Goal: Obtain resource: Obtain resource

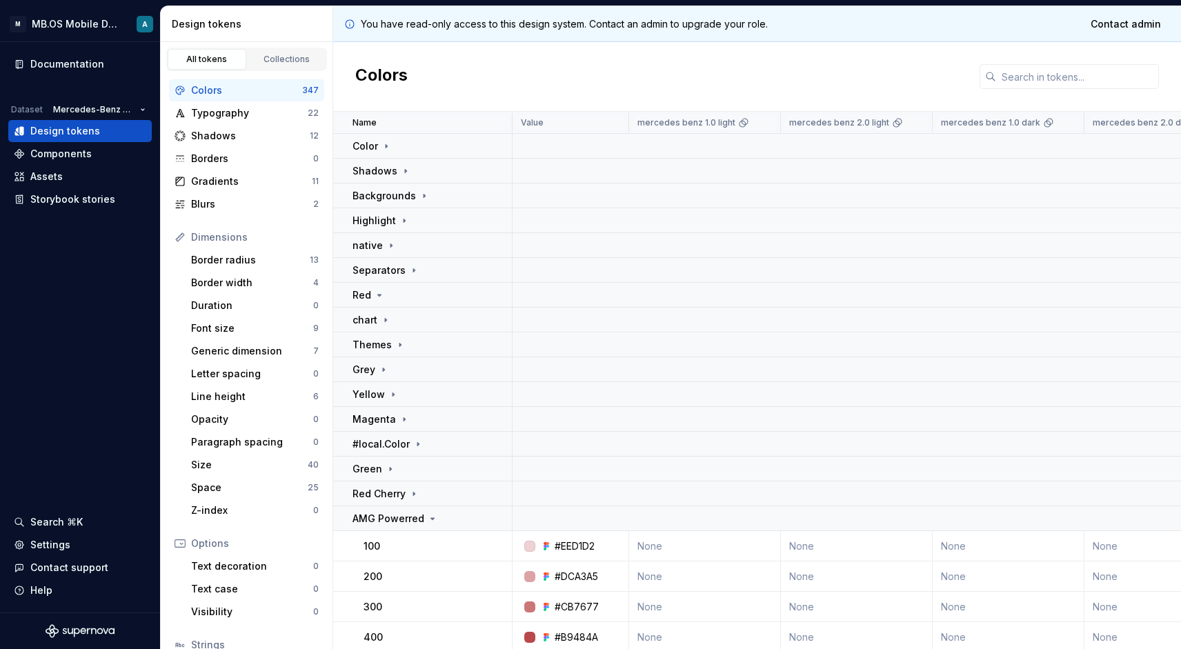
scroll to position [229, 0]
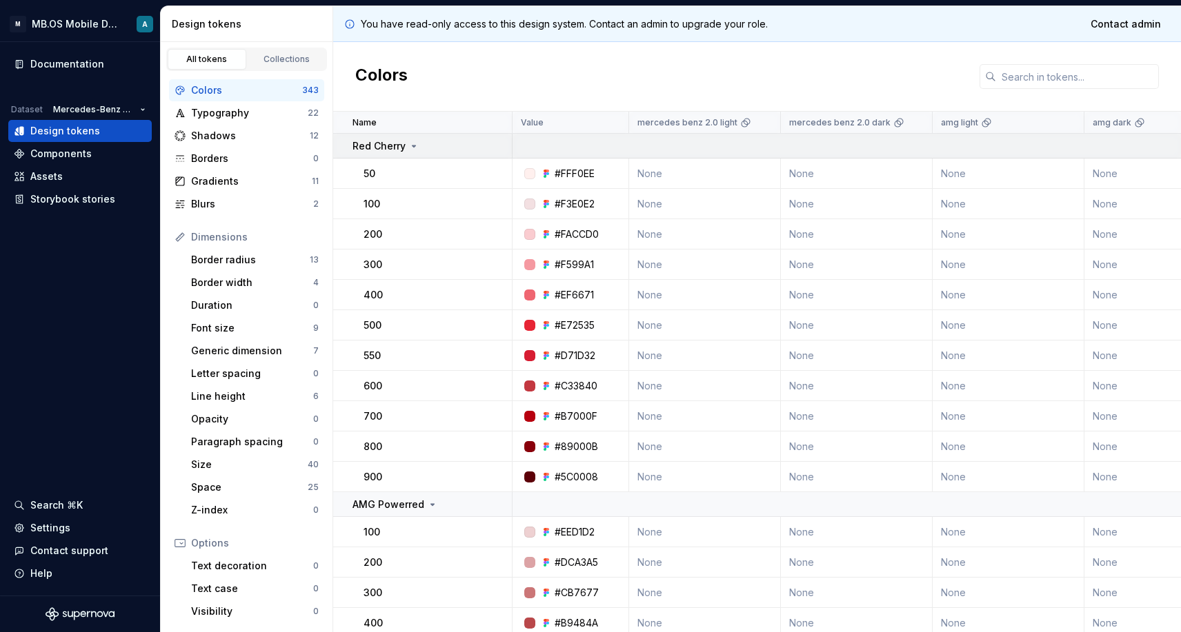
click at [390, 150] on p "Red Cherry" at bounding box center [378, 146] width 53 height 14
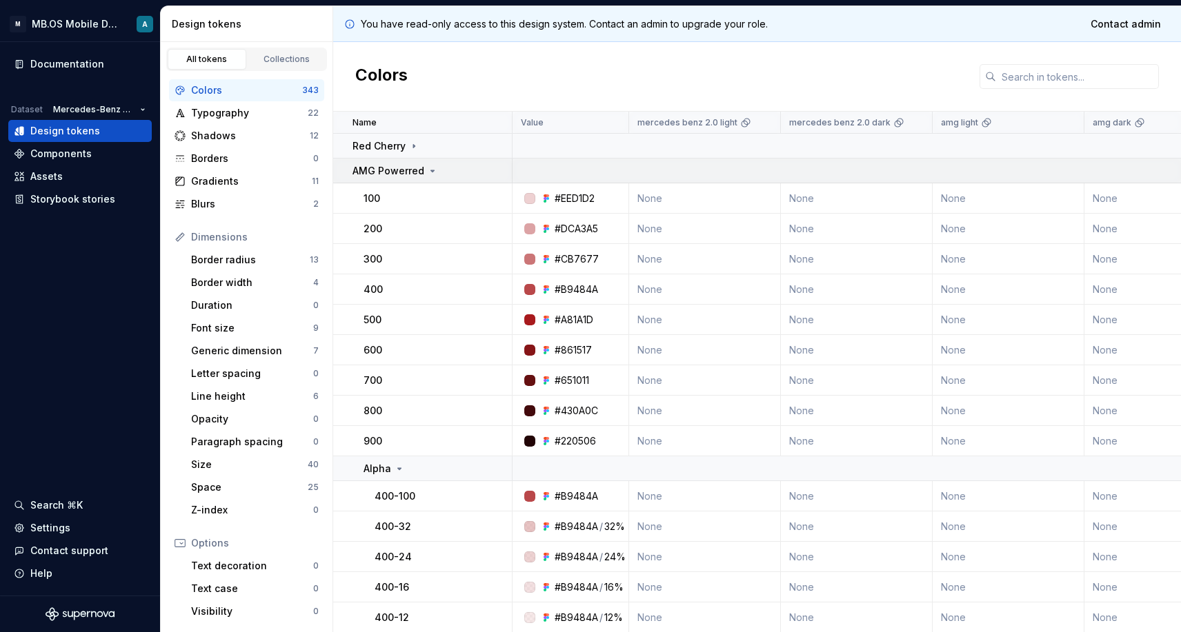
click at [391, 172] on p "AMG Powerred" at bounding box center [388, 171] width 72 height 14
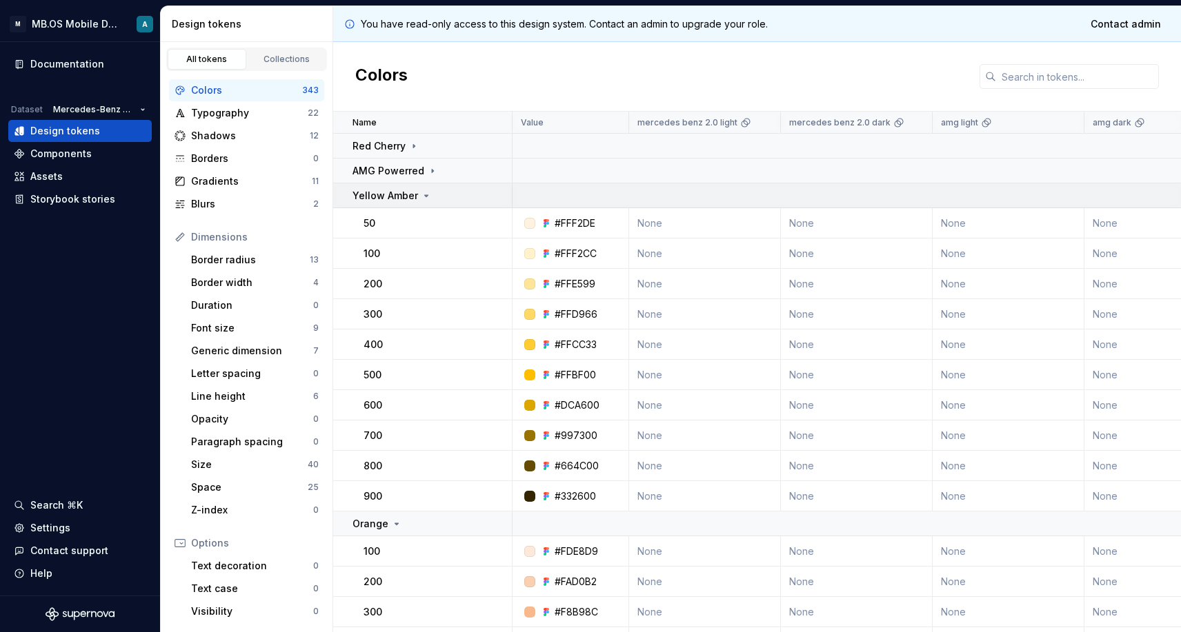
click at [393, 194] on p "Yellow Amber" at bounding box center [385, 196] width 66 height 14
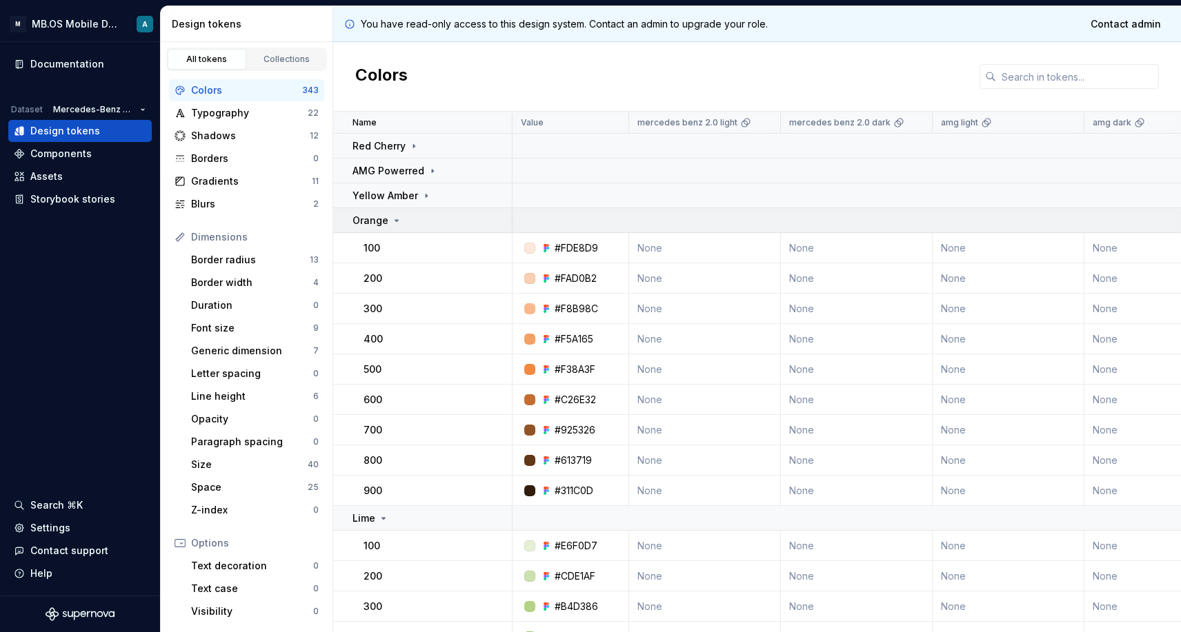
click at [388, 222] on div "Orange" at bounding box center [377, 221] width 50 height 14
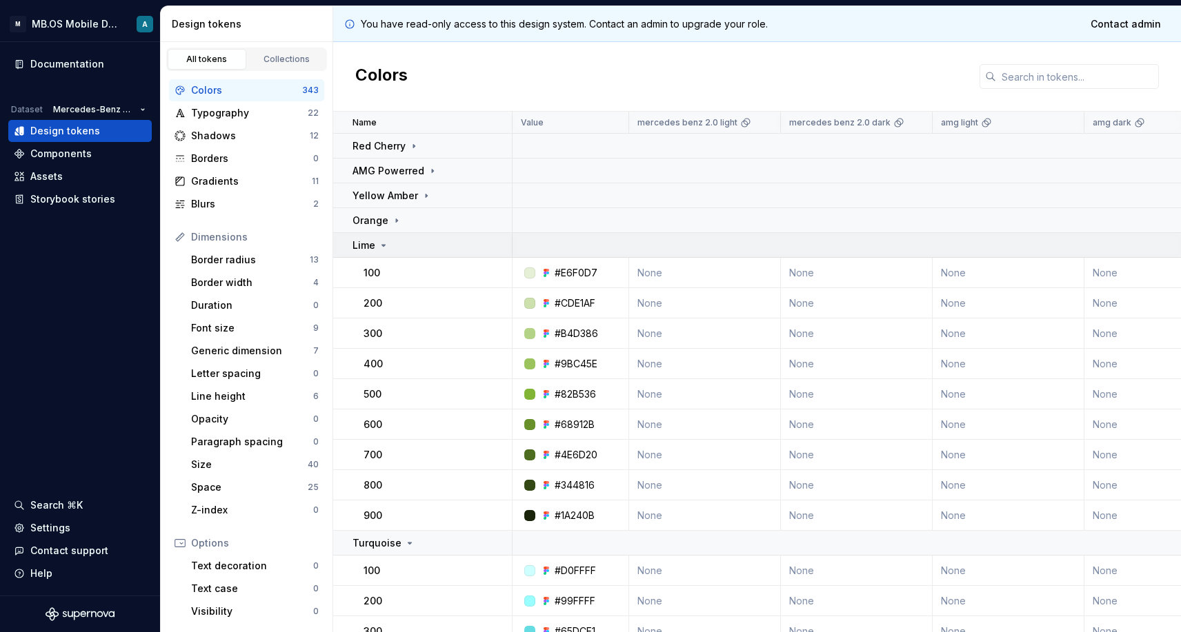
click at [386, 249] on icon at bounding box center [383, 245] width 11 height 11
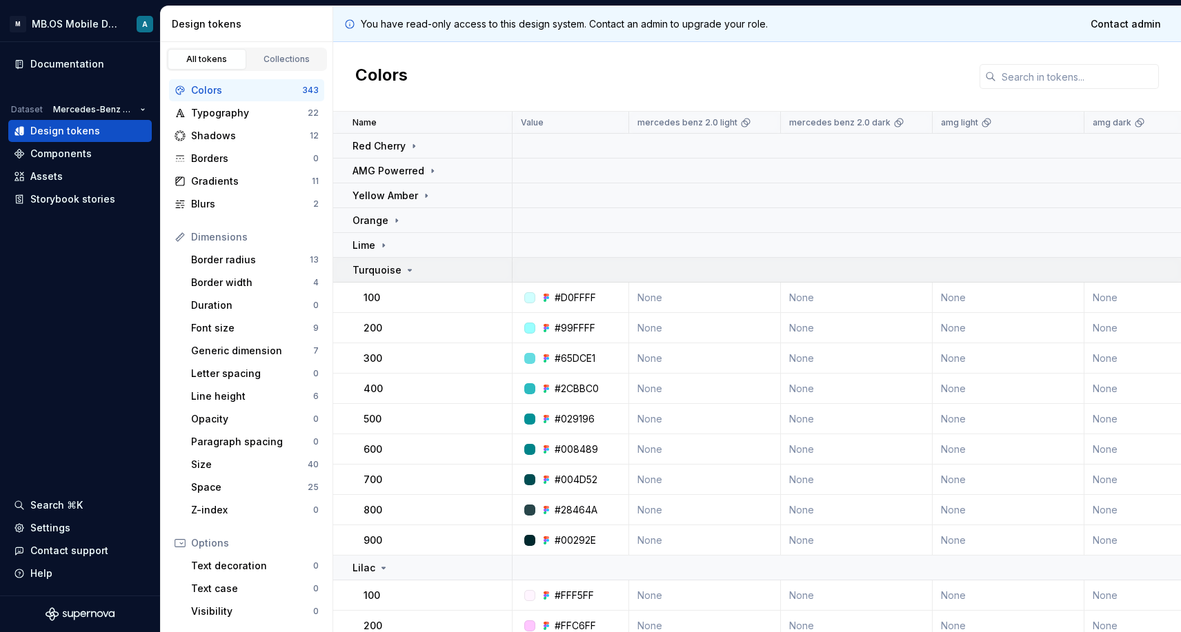
click at [383, 263] on p "Turquoise" at bounding box center [376, 270] width 49 height 14
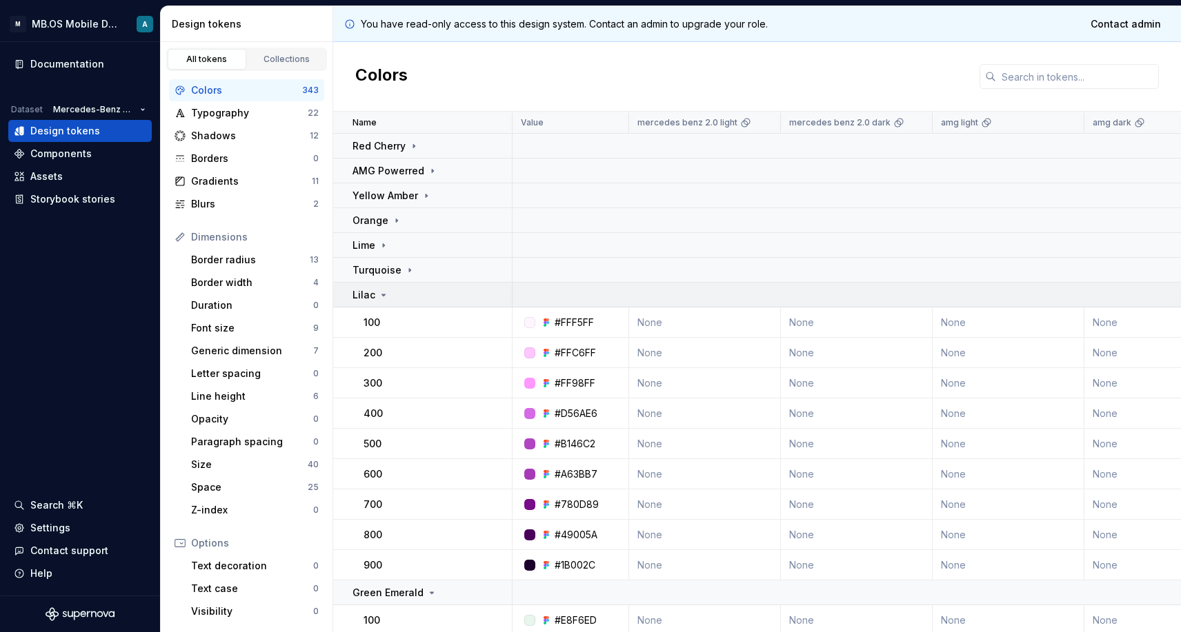
click at [380, 292] on icon at bounding box center [383, 295] width 11 height 11
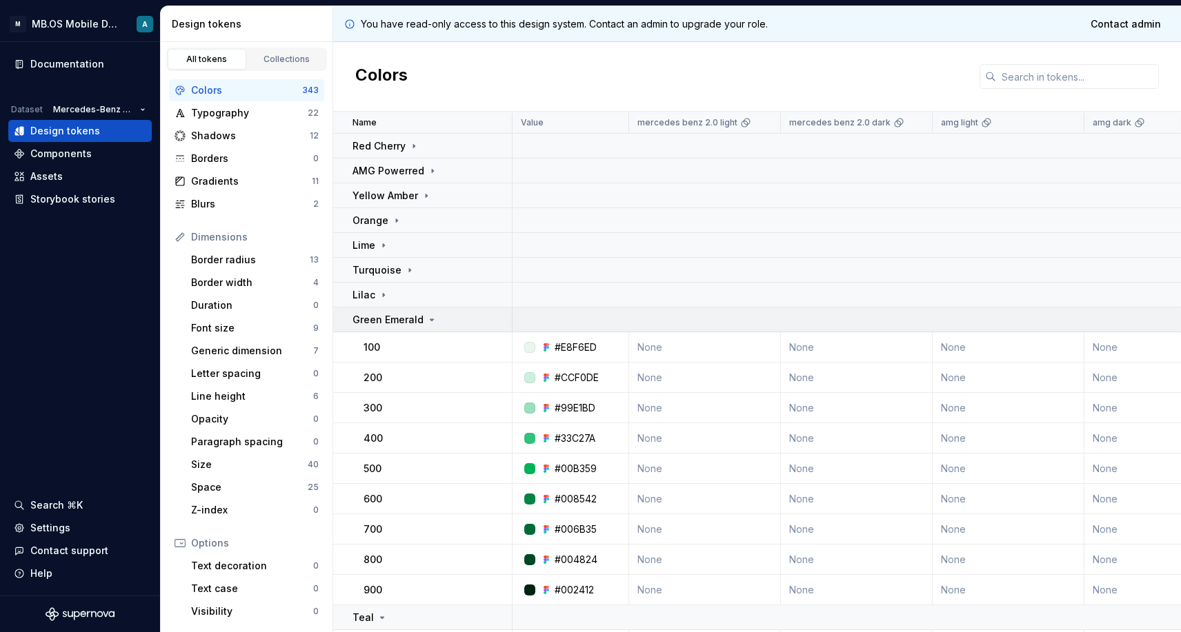
click at [383, 317] on p "Green Emerald" at bounding box center [387, 320] width 71 height 14
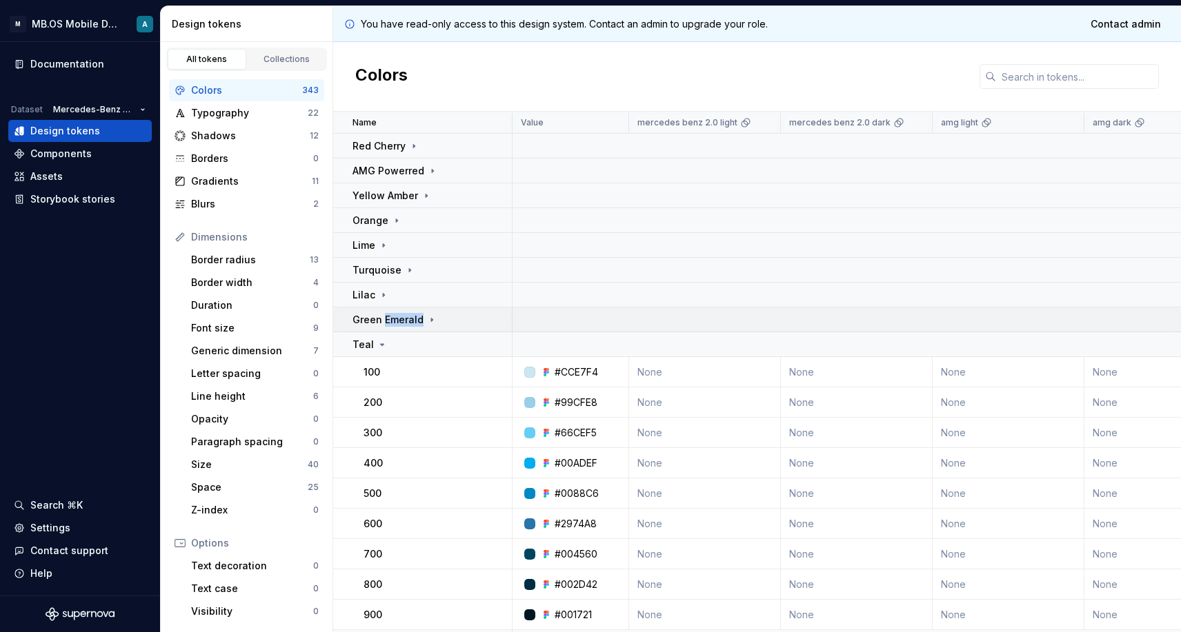
click at [383, 317] on p "Green Emerald" at bounding box center [387, 320] width 71 height 14
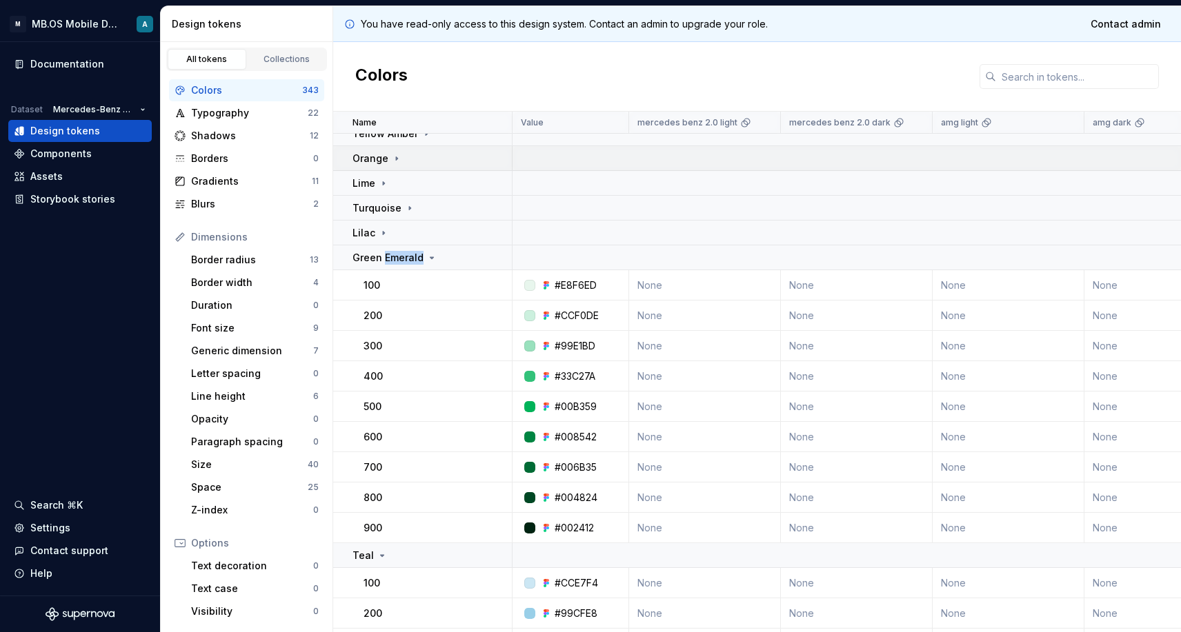
scroll to position [69, 0]
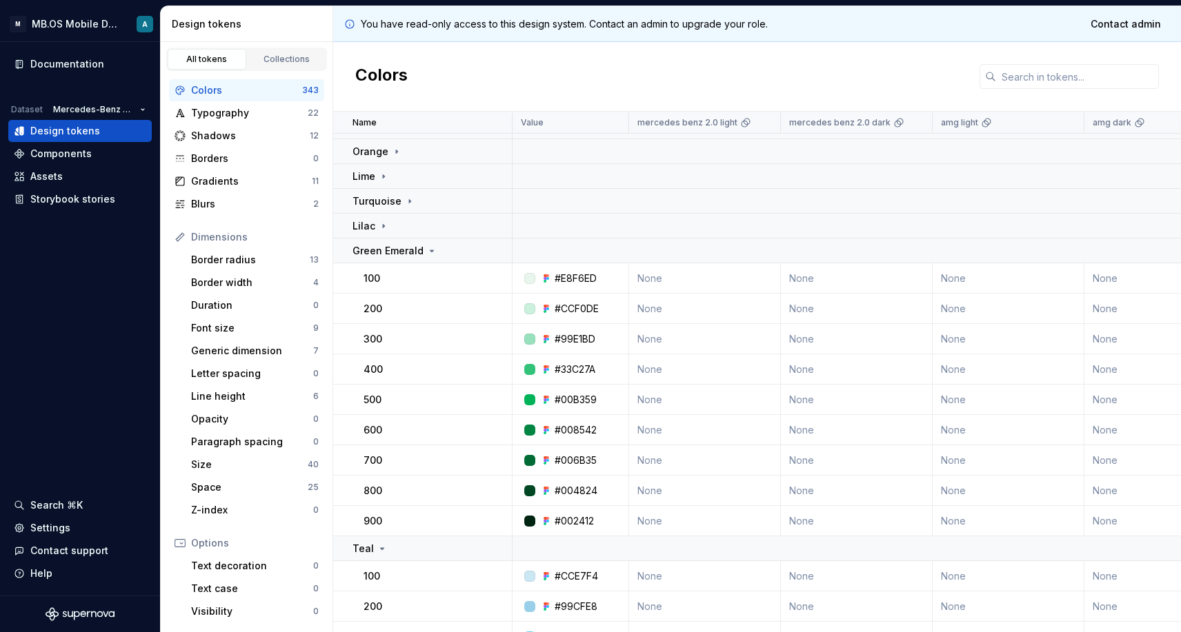
click at [439, 88] on div "Colors" at bounding box center [757, 77] width 848 height 70
drag, startPoint x: 554, startPoint y: 337, endPoint x: 600, endPoint y: 337, distance: 46.2
click at [600, 337] on div "#99E1BD" at bounding box center [574, 339] width 106 height 14
copy div "#99E1BD"
drag, startPoint x: 555, startPoint y: 401, endPoint x: 602, endPoint y: 400, distance: 46.9
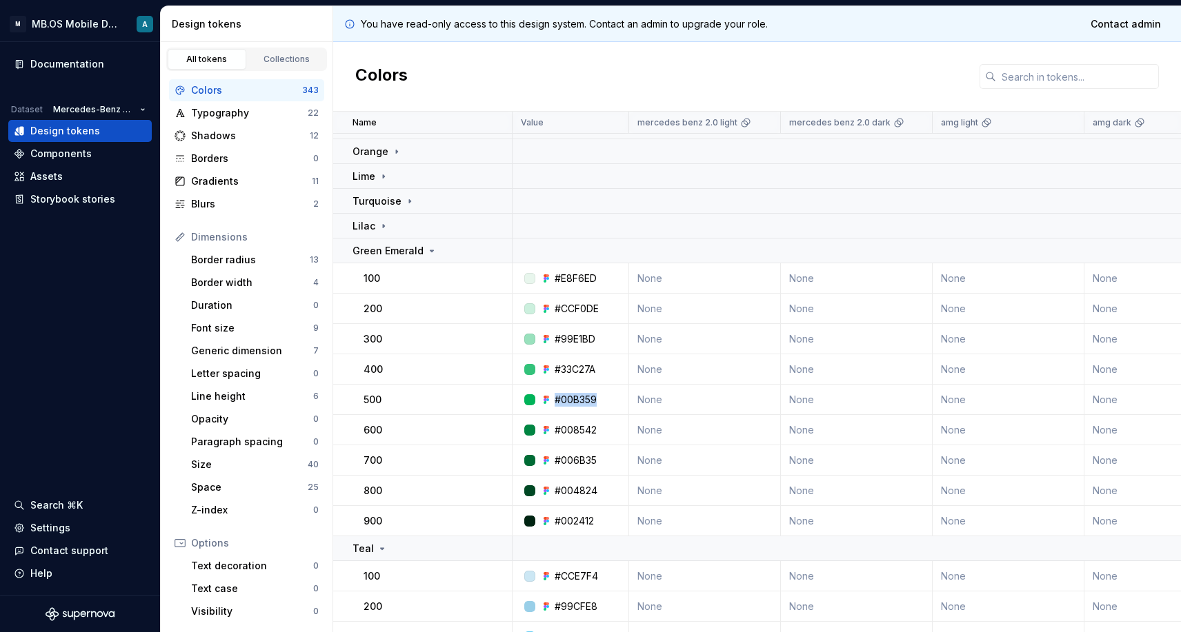
click at [602, 400] on div "#00B359" at bounding box center [574, 400] width 106 height 14
copy div "#00B359"
drag, startPoint x: 554, startPoint y: 521, endPoint x: 595, endPoint y: 521, distance: 40.7
click at [595, 521] on div "#002412" at bounding box center [574, 521] width 106 height 14
copy div "#002412"
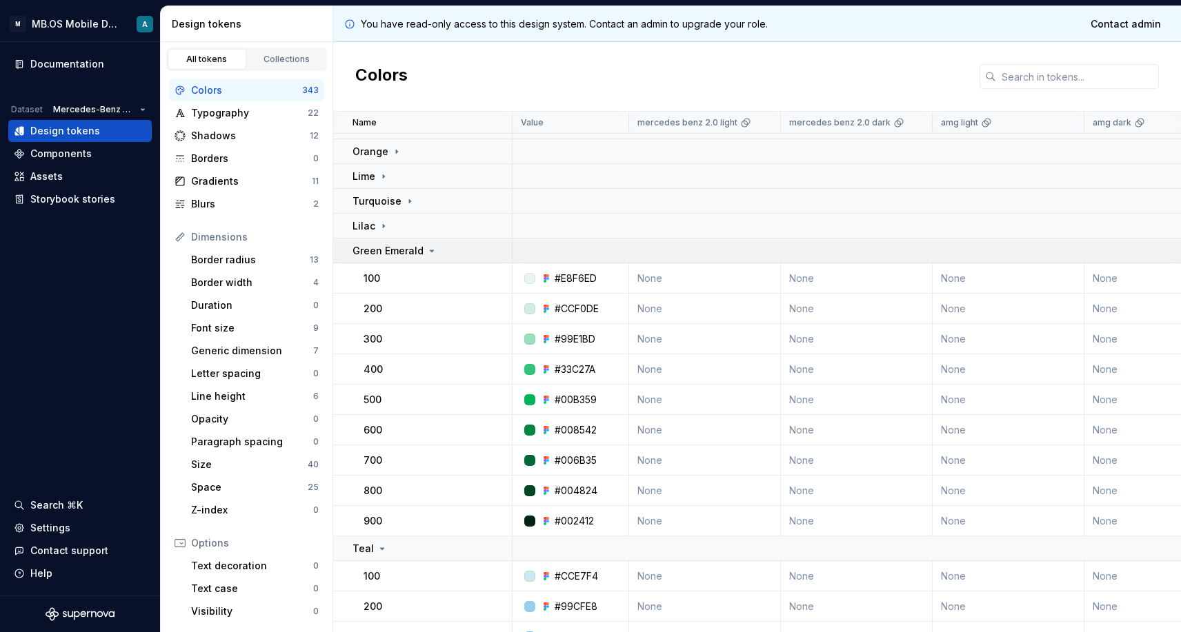
click at [426, 251] on icon at bounding box center [431, 251] width 11 height 11
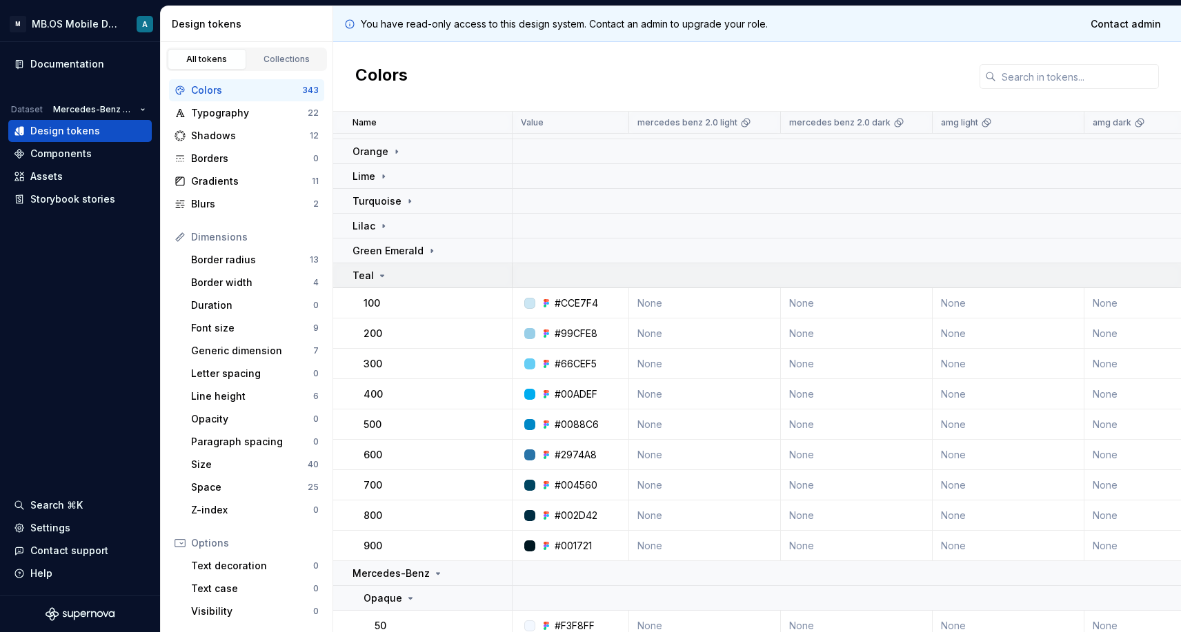
click at [393, 275] on div "Teal" at bounding box center [431, 276] width 159 height 14
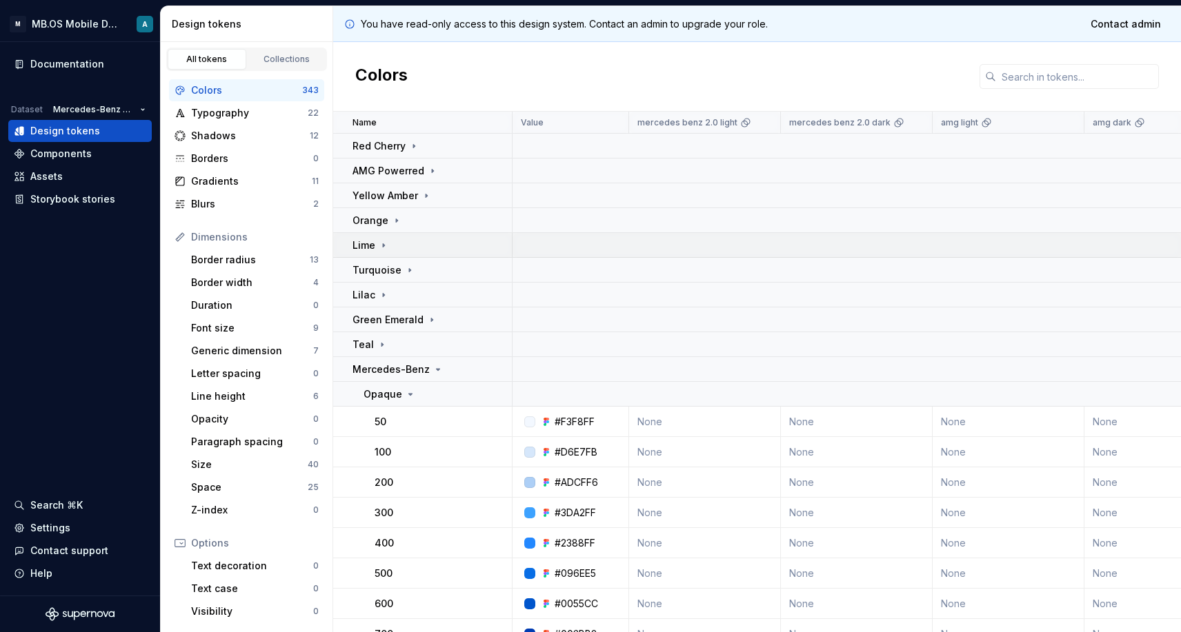
scroll to position [0, 0]
click at [387, 150] on p "Red Cherry" at bounding box center [378, 146] width 53 height 14
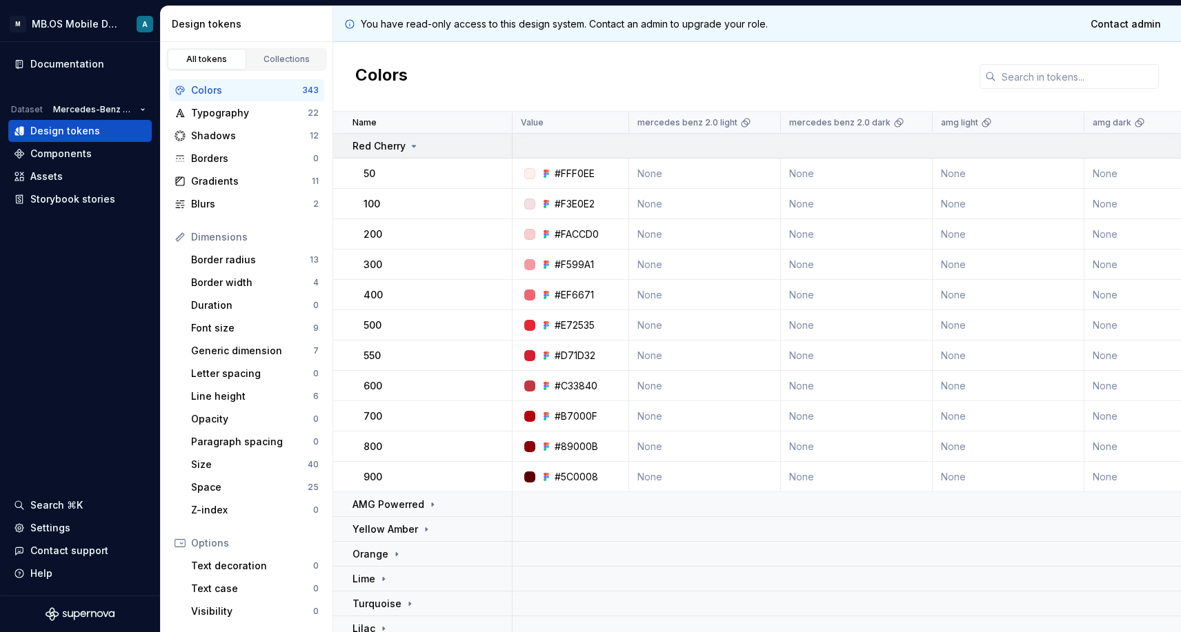
click at [411, 143] on icon at bounding box center [413, 146] width 11 height 11
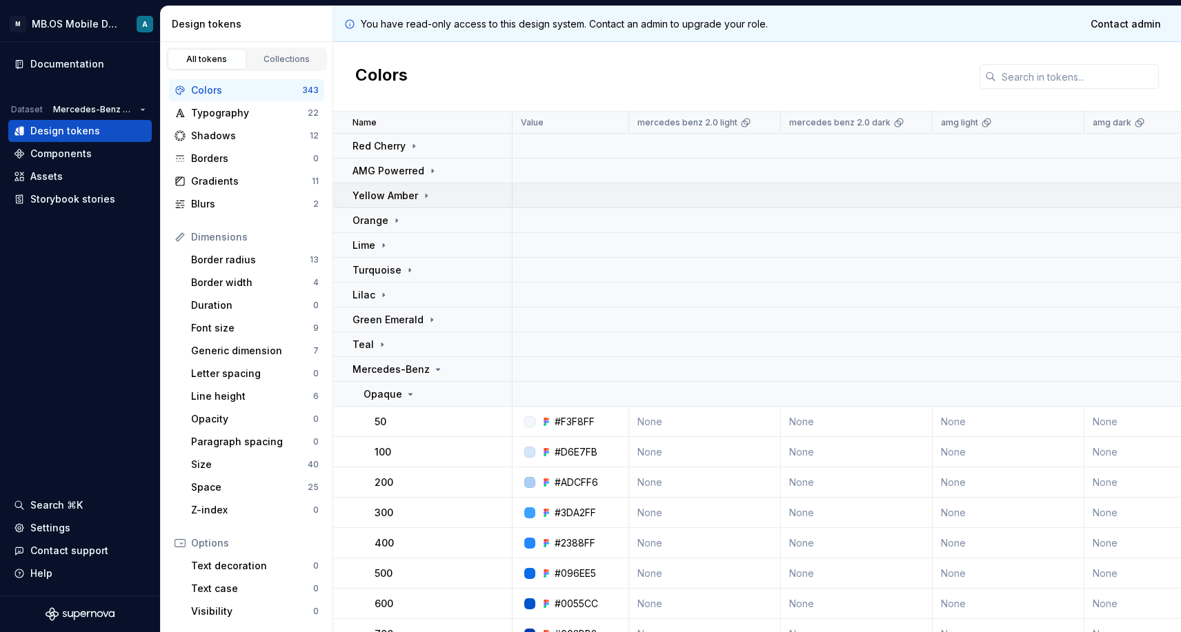
click at [403, 192] on p "Yellow Amber" at bounding box center [385, 196] width 66 height 14
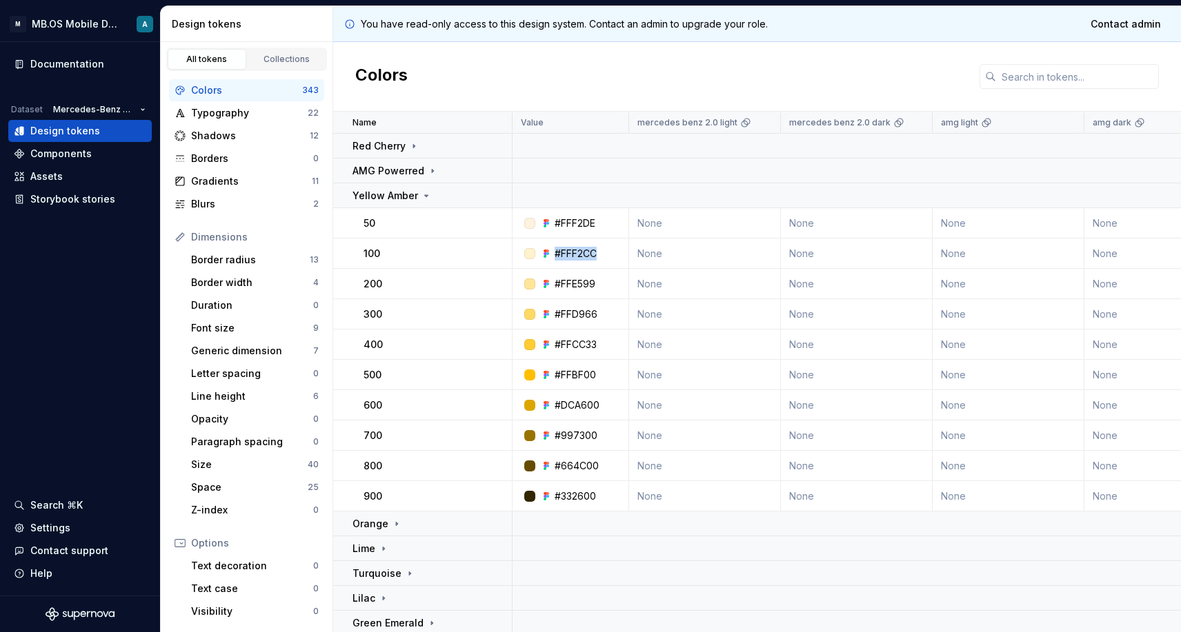
drag, startPoint x: 557, startPoint y: 254, endPoint x: 608, endPoint y: 254, distance: 51.0
click at [608, 254] on div "#FFF2CC" at bounding box center [574, 254] width 106 height 14
copy div "#FFF2CC"
drag, startPoint x: 555, startPoint y: 283, endPoint x: 599, endPoint y: 281, distance: 44.2
click at [599, 281] on div "#FFE599" at bounding box center [574, 284] width 106 height 14
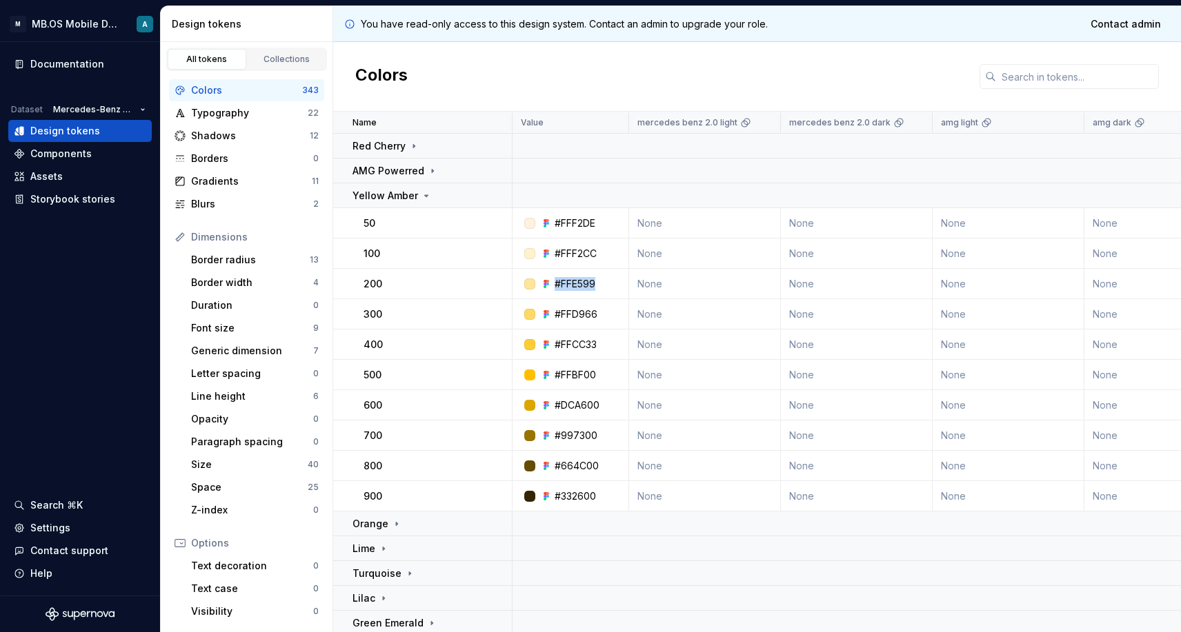
copy div "#FFE599"
drag, startPoint x: 554, startPoint y: 313, endPoint x: 600, endPoint y: 313, distance: 45.5
click at [600, 313] on div "#FFD966" at bounding box center [574, 315] width 106 height 14
copy div "#FFD966"
drag, startPoint x: 555, startPoint y: 346, endPoint x: 616, endPoint y: 346, distance: 60.7
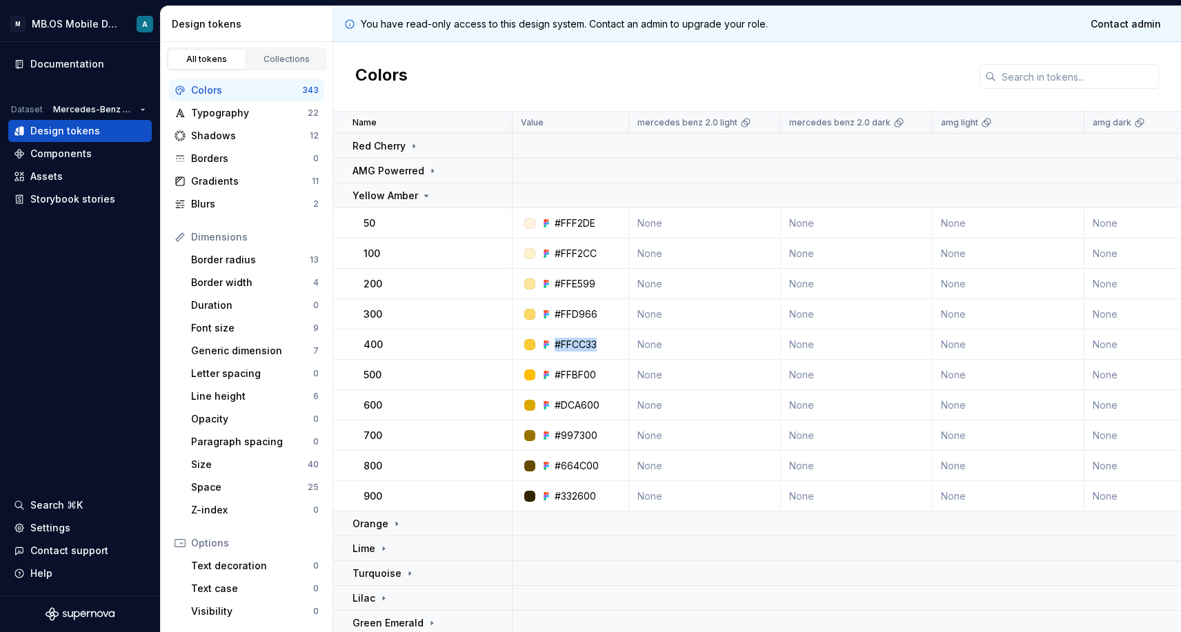
click at [616, 346] on div "#FFCC33" at bounding box center [574, 345] width 106 height 14
copy div "#FFCC33"
click at [412, 197] on p "Yellow Amber" at bounding box center [385, 196] width 66 height 14
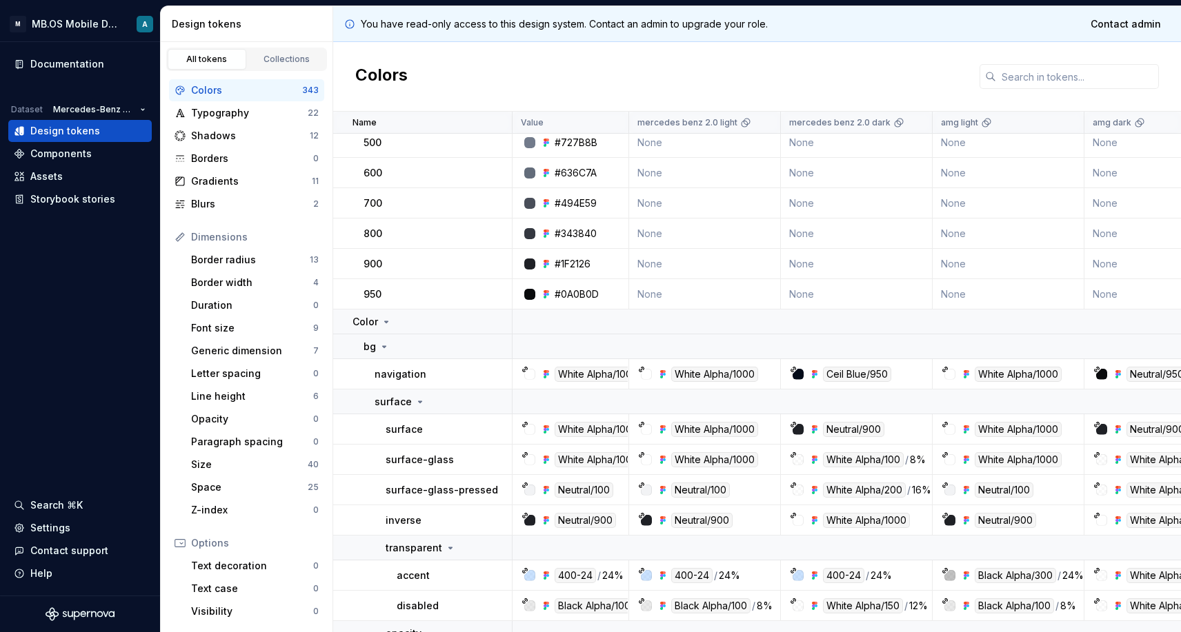
scroll to position [3276, 0]
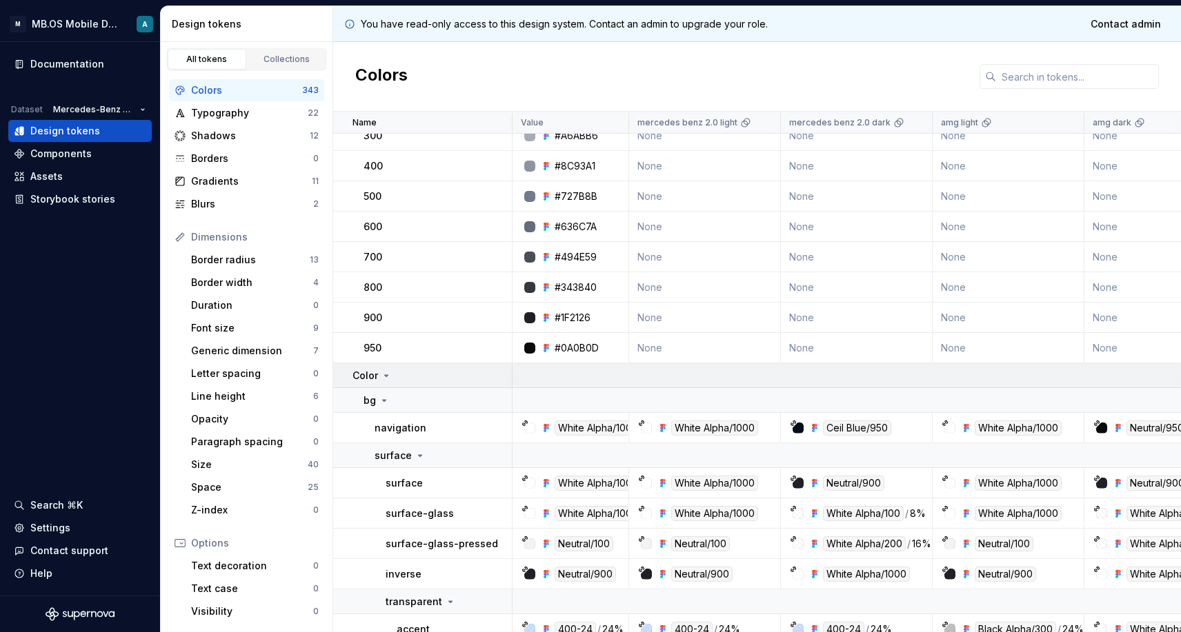
click at [386, 377] on icon at bounding box center [386, 375] width 11 height 11
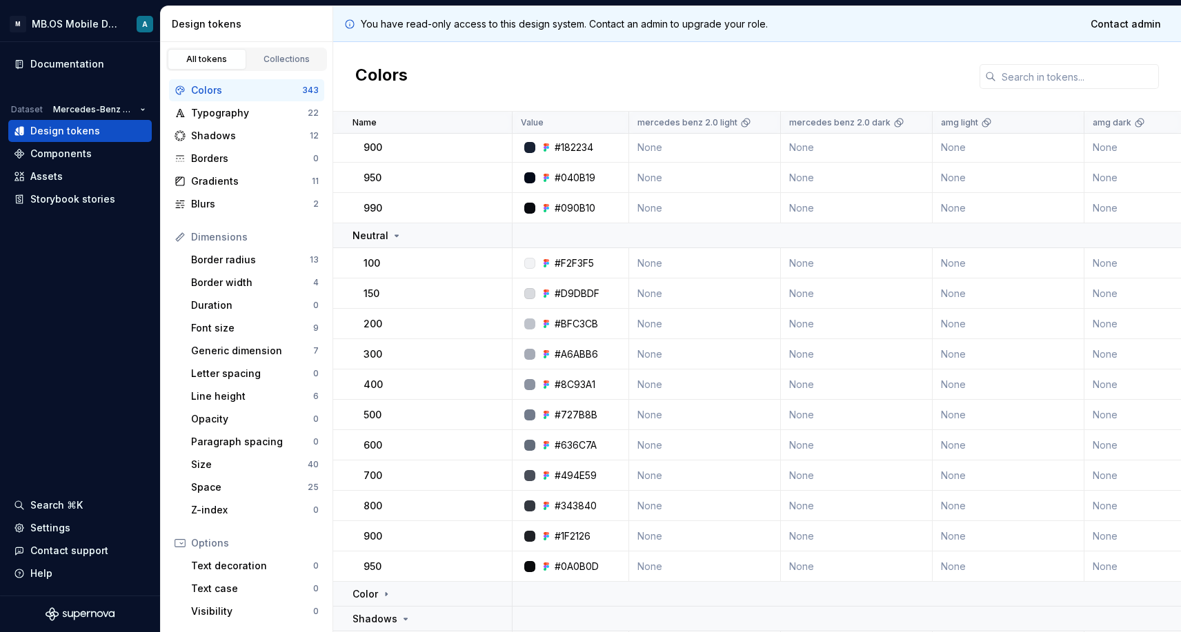
scroll to position [3059, 0]
drag, startPoint x: 554, startPoint y: 472, endPoint x: 602, endPoint y: 472, distance: 48.3
click at [602, 472] on div "#494E59" at bounding box center [574, 475] width 106 height 14
copy div "#494E59"
click at [391, 238] on icon at bounding box center [396, 234] width 11 height 11
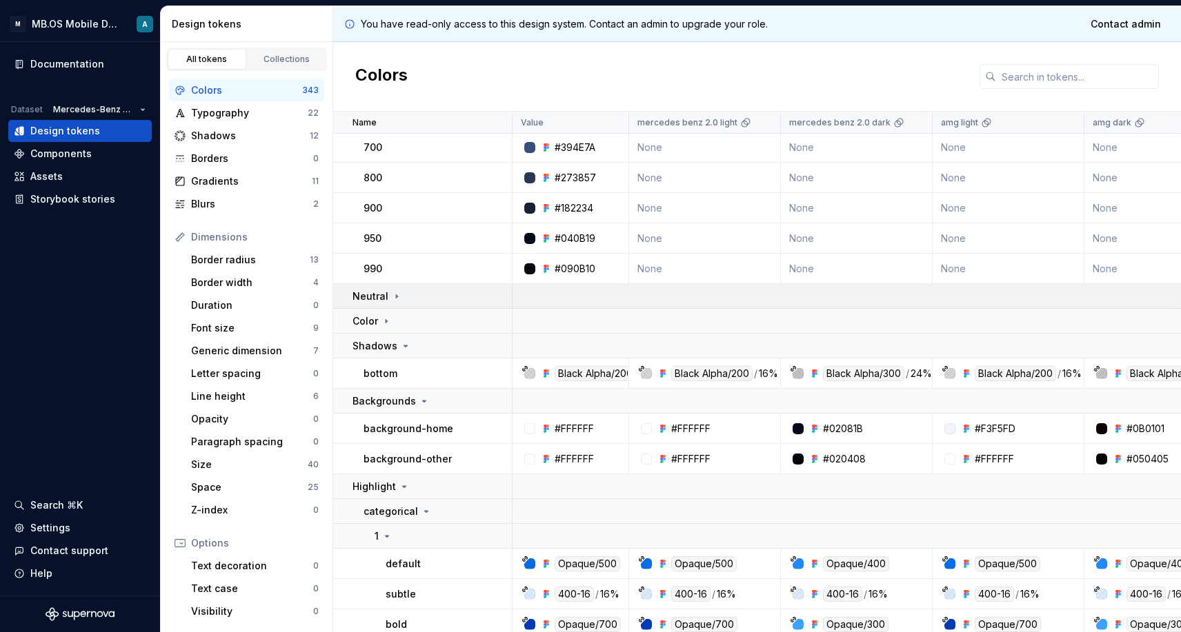
scroll to position [2975, 0]
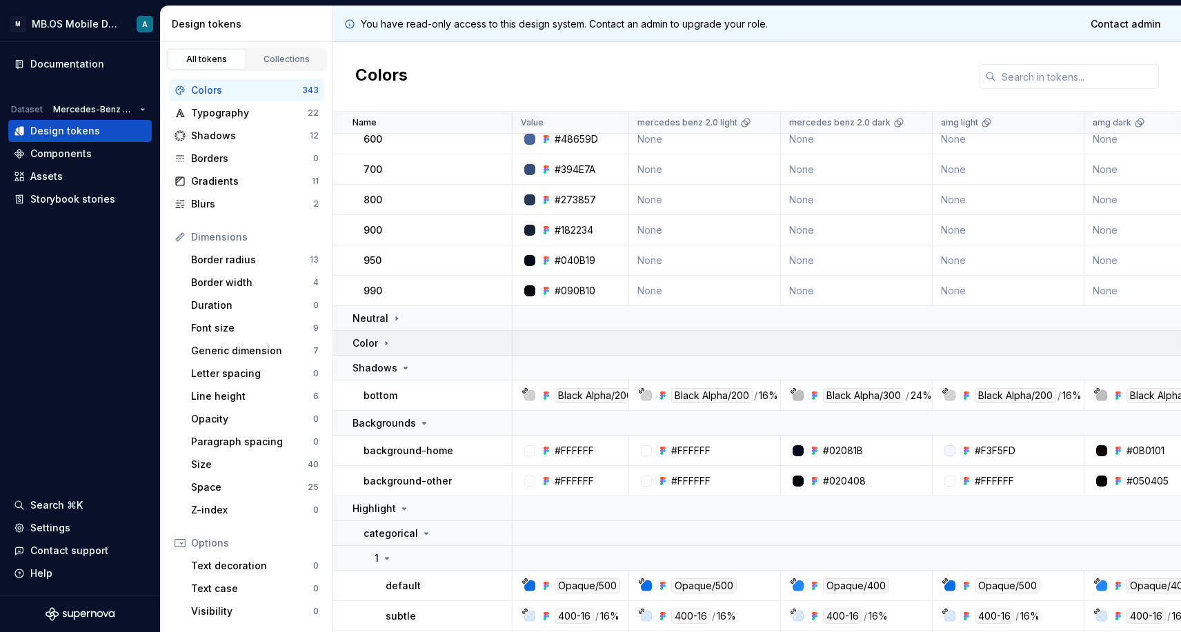
click at [382, 348] on icon at bounding box center [386, 343] width 11 height 11
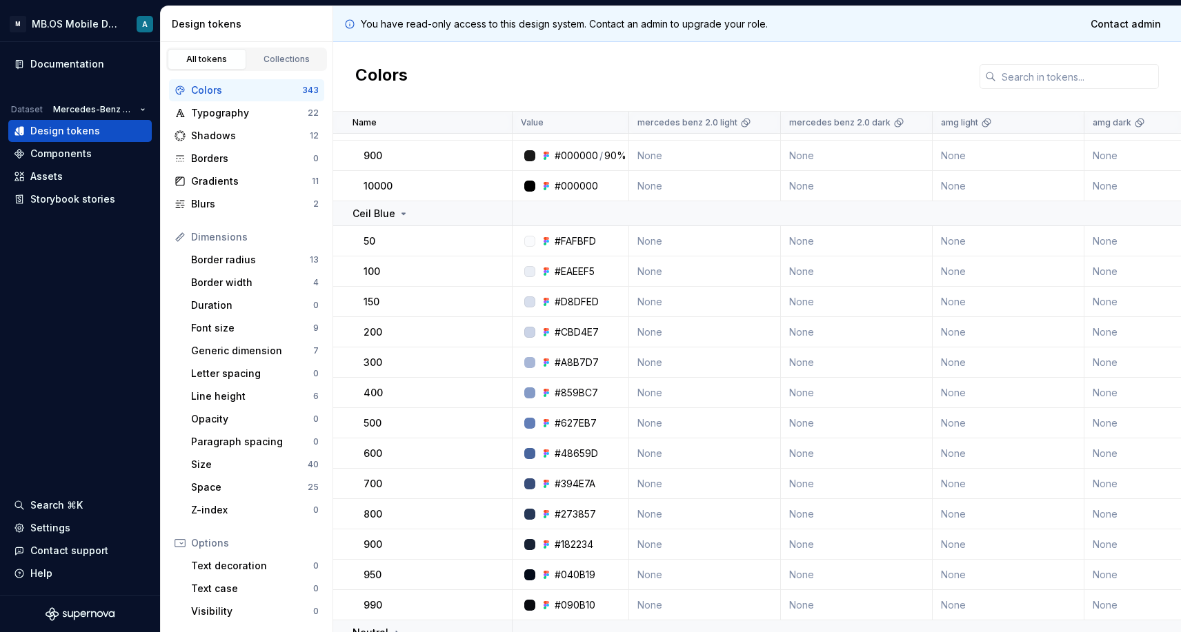
scroll to position [2674, 0]
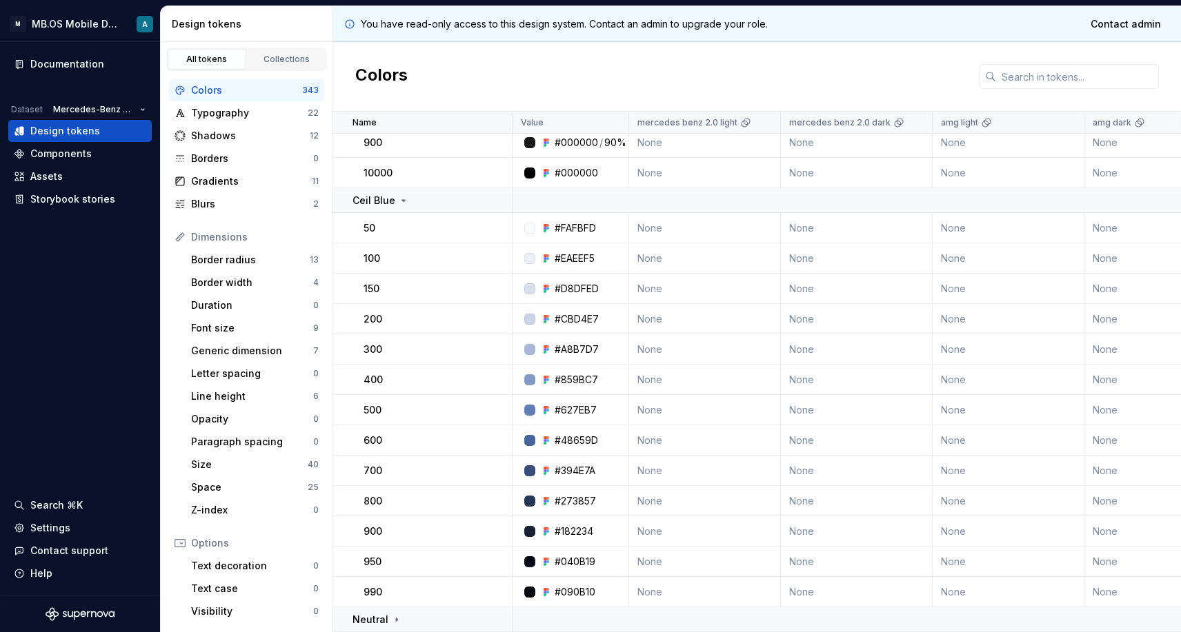
click at [578, 225] on div "#FAFBFD" at bounding box center [574, 228] width 41 height 14
copy div "FAFBFD"
drag, startPoint x: 554, startPoint y: 257, endPoint x: 603, endPoint y: 257, distance: 48.3
click at [603, 257] on div "#EAEEF5" at bounding box center [574, 259] width 106 height 14
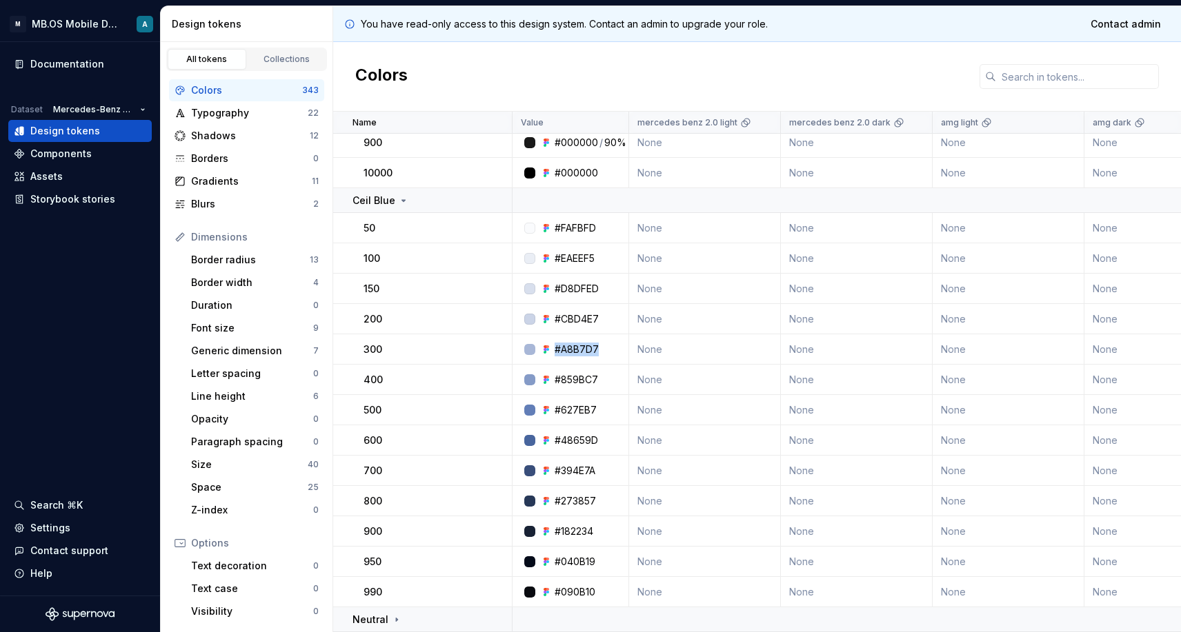
drag, startPoint x: 554, startPoint y: 348, endPoint x: 610, endPoint y: 348, distance: 55.9
click at [610, 348] on div "#A8B7D7" at bounding box center [574, 350] width 106 height 14
drag, startPoint x: 554, startPoint y: 379, endPoint x: 601, endPoint y: 379, distance: 46.9
click at [601, 379] on div "#859BC7" at bounding box center [574, 380] width 106 height 14
drag, startPoint x: 556, startPoint y: 410, endPoint x: 608, endPoint y: 410, distance: 51.7
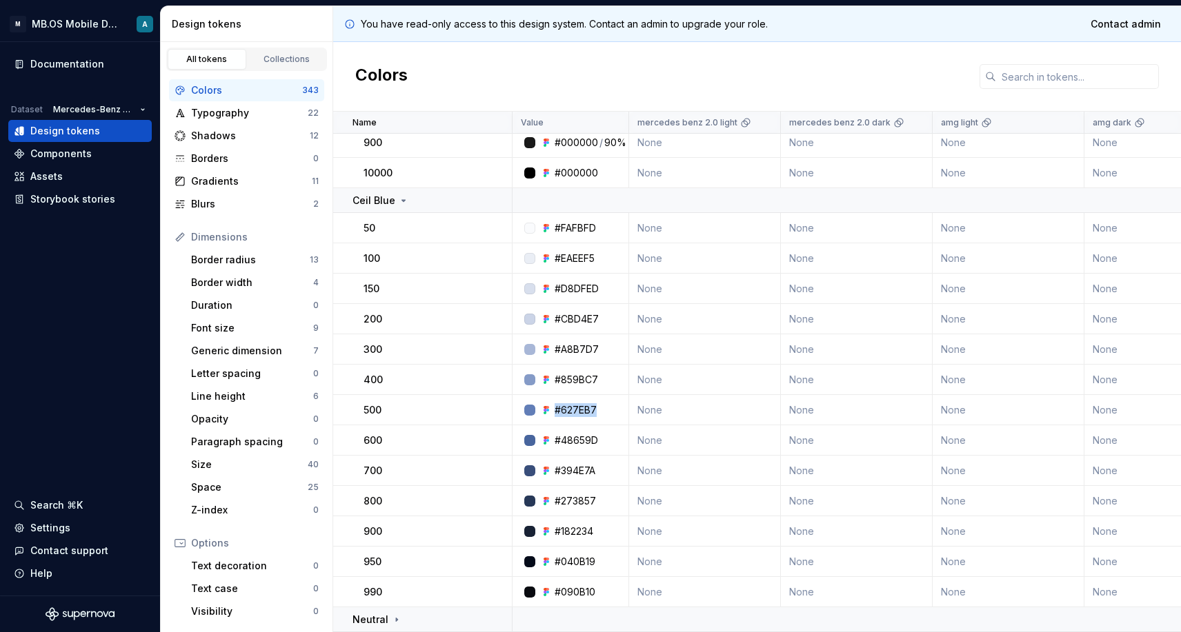
click at [608, 410] on div "#627EB7" at bounding box center [574, 410] width 106 height 14
drag, startPoint x: 555, startPoint y: 438, endPoint x: 617, endPoint y: 438, distance: 61.4
click at [617, 438] on div "#48659D" at bounding box center [574, 441] width 106 height 14
drag, startPoint x: 554, startPoint y: 469, endPoint x: 623, endPoint y: 469, distance: 69.0
click at [623, 469] on div "#394E7A" at bounding box center [574, 471] width 106 height 14
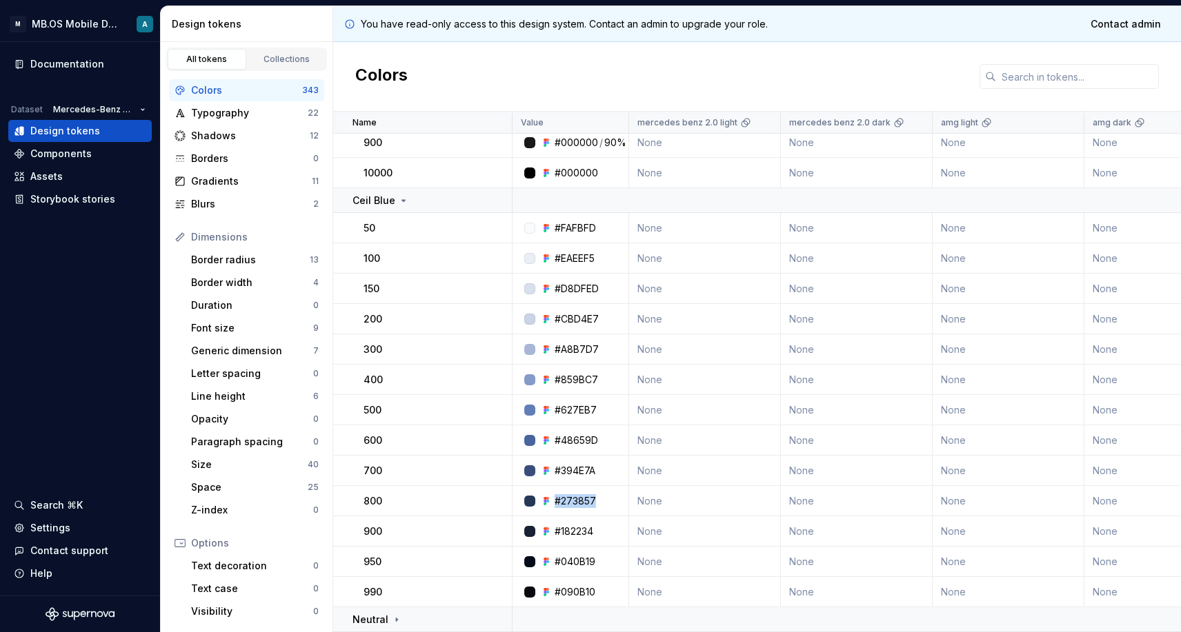
drag, startPoint x: 554, startPoint y: 501, endPoint x: 605, endPoint y: 501, distance: 51.0
click at [605, 501] on div "#273857" at bounding box center [574, 501] width 106 height 14
click at [602, 539] on td "#182234" at bounding box center [570, 532] width 117 height 30
drag, startPoint x: 555, startPoint y: 532, endPoint x: 593, endPoint y: 532, distance: 37.9
click at [593, 532] on div "#182234" at bounding box center [573, 532] width 39 height 14
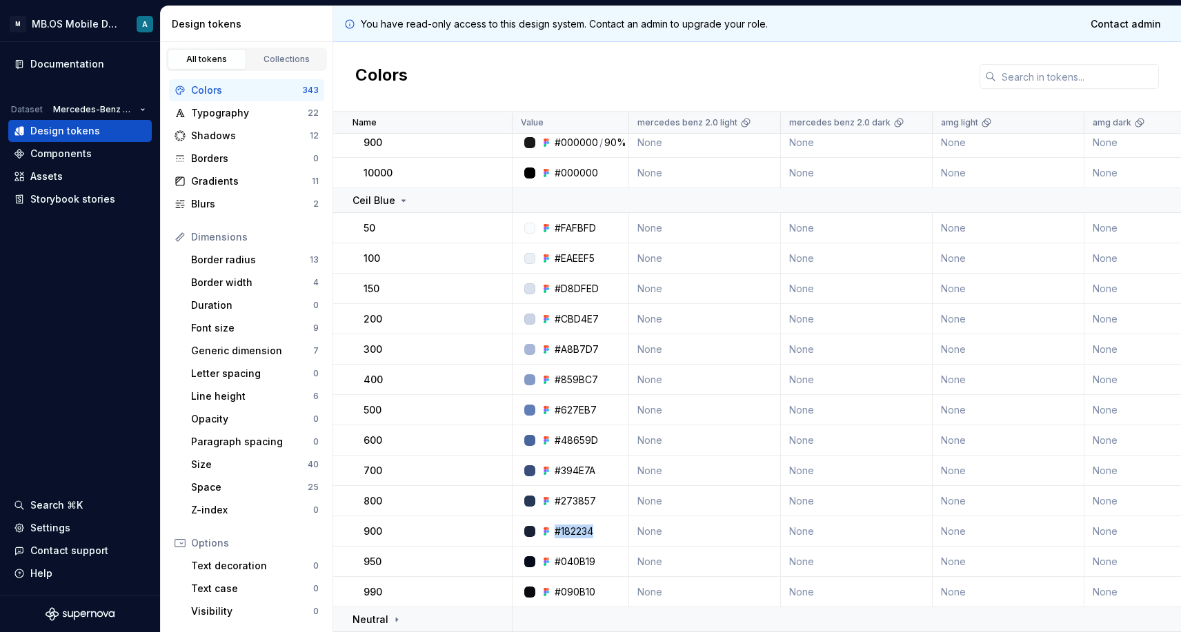
click at [580, 594] on div "#090B10" at bounding box center [574, 592] width 41 height 14
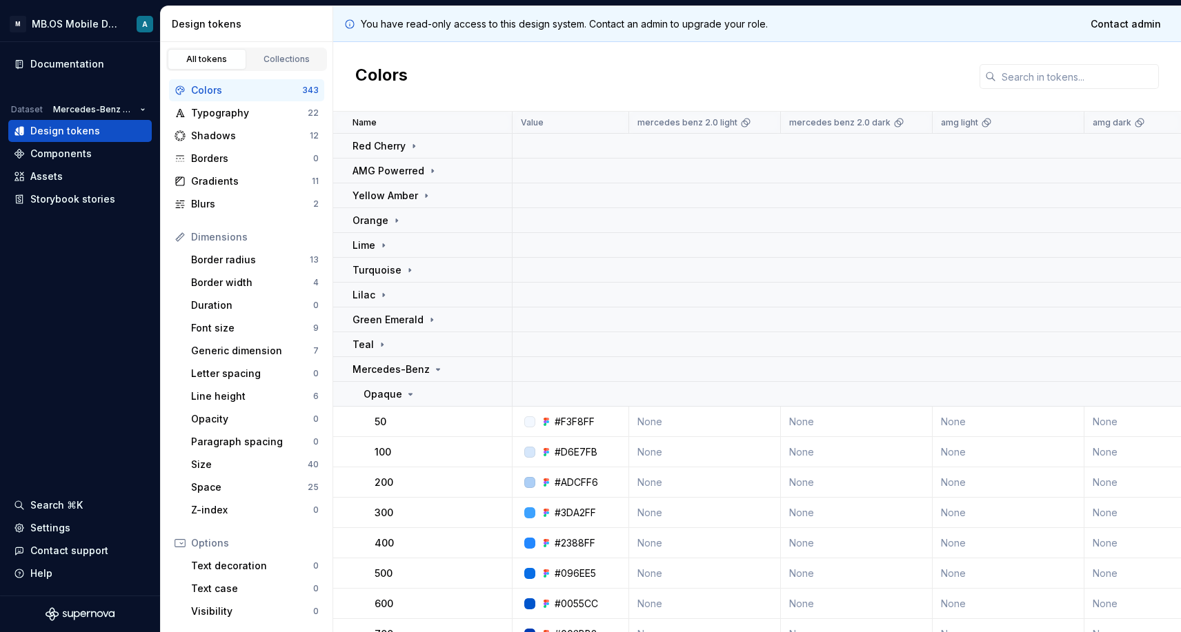
scroll to position [0, 0]
click at [1009, 77] on input "text" at bounding box center [1077, 76] width 163 height 25
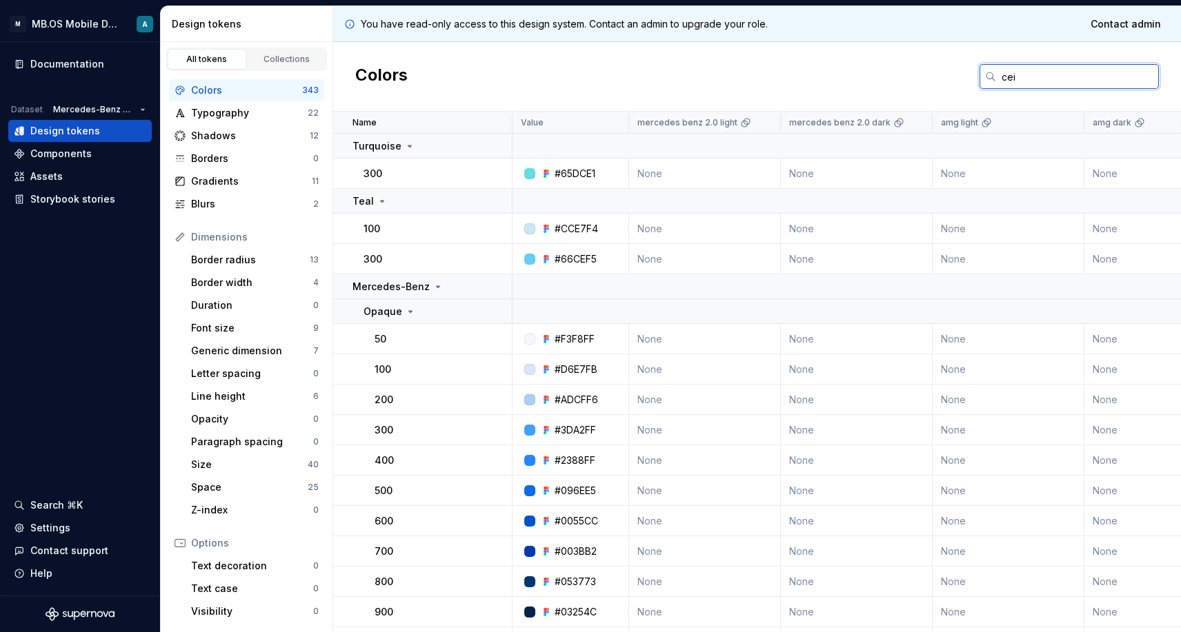
type input "ceil"
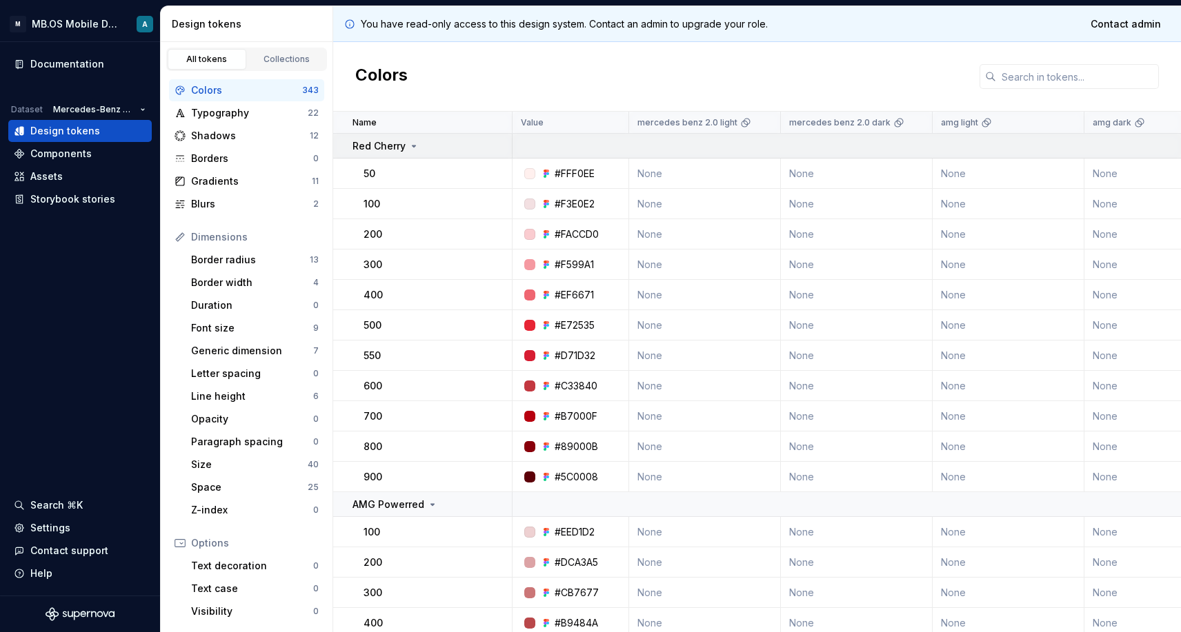
click at [383, 154] on td "Red Cherry" at bounding box center [422, 146] width 179 height 25
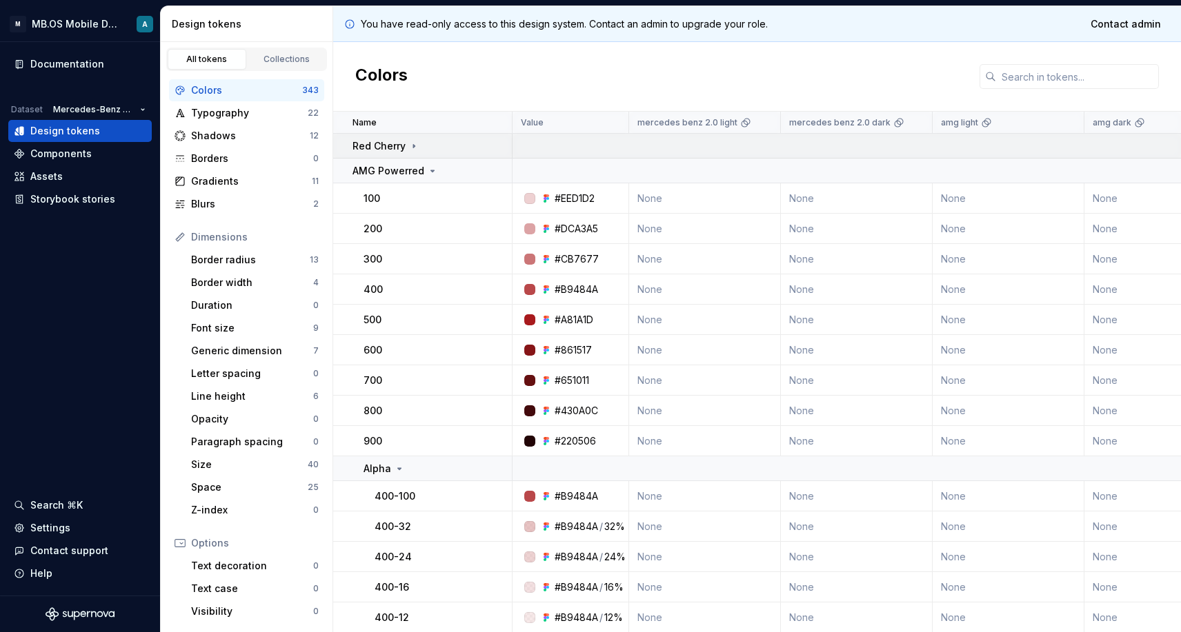
click at [406, 150] on div "Red Cherry" at bounding box center [385, 146] width 67 height 14
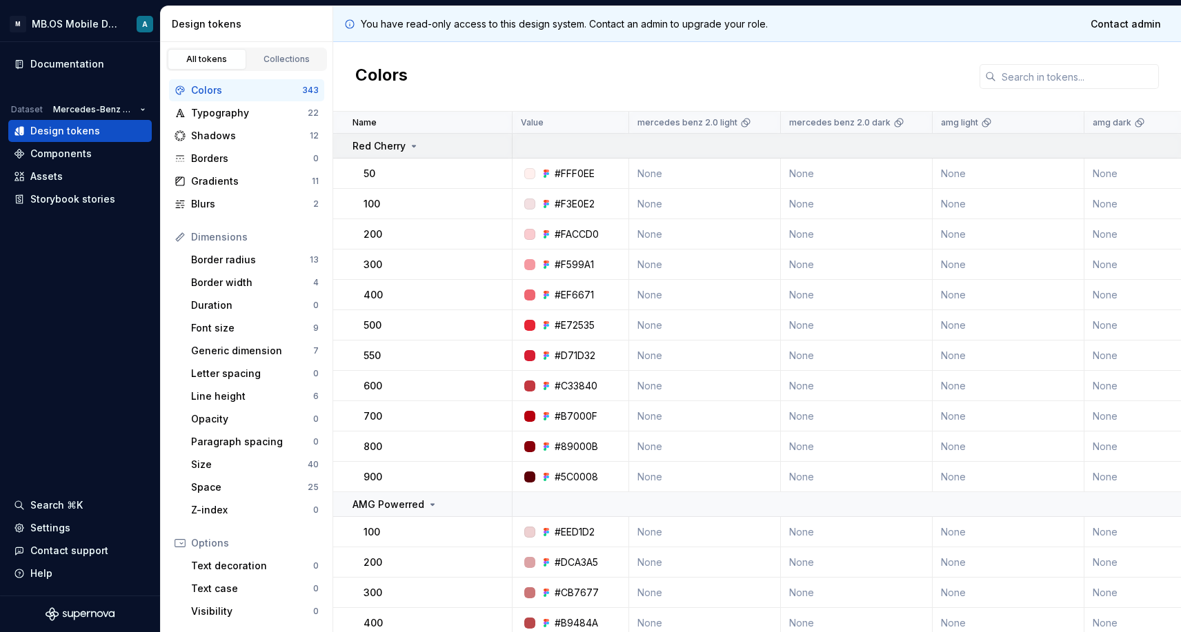
click at [397, 143] on p "Red Cherry" at bounding box center [378, 146] width 53 height 14
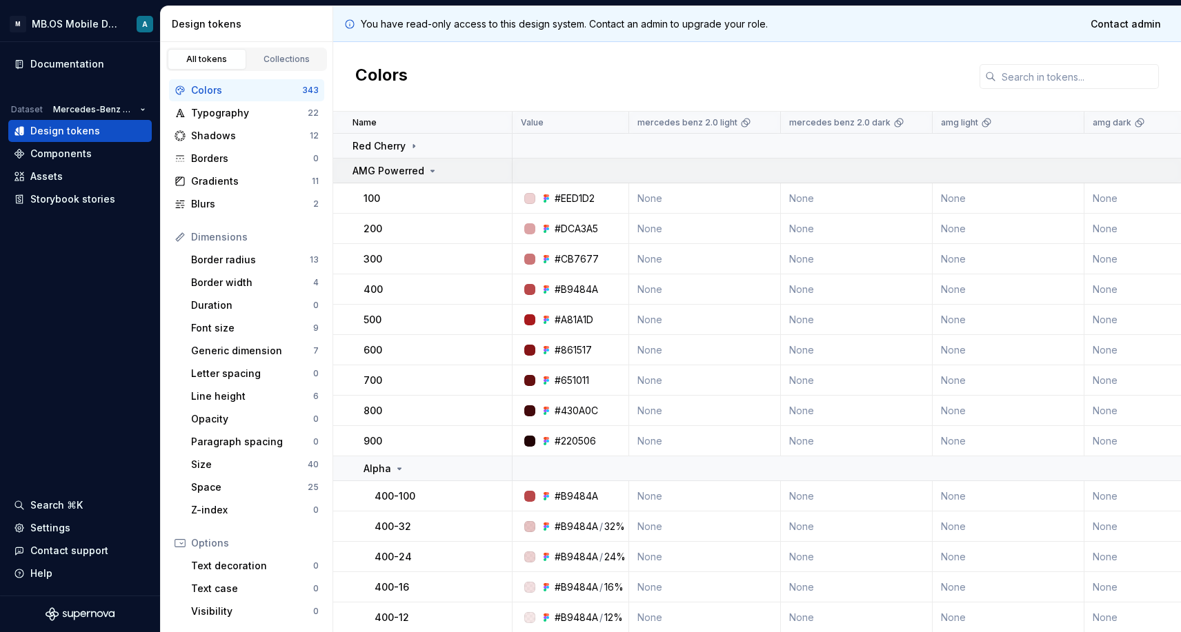
click at [414, 170] on p "AMG Powerred" at bounding box center [388, 171] width 72 height 14
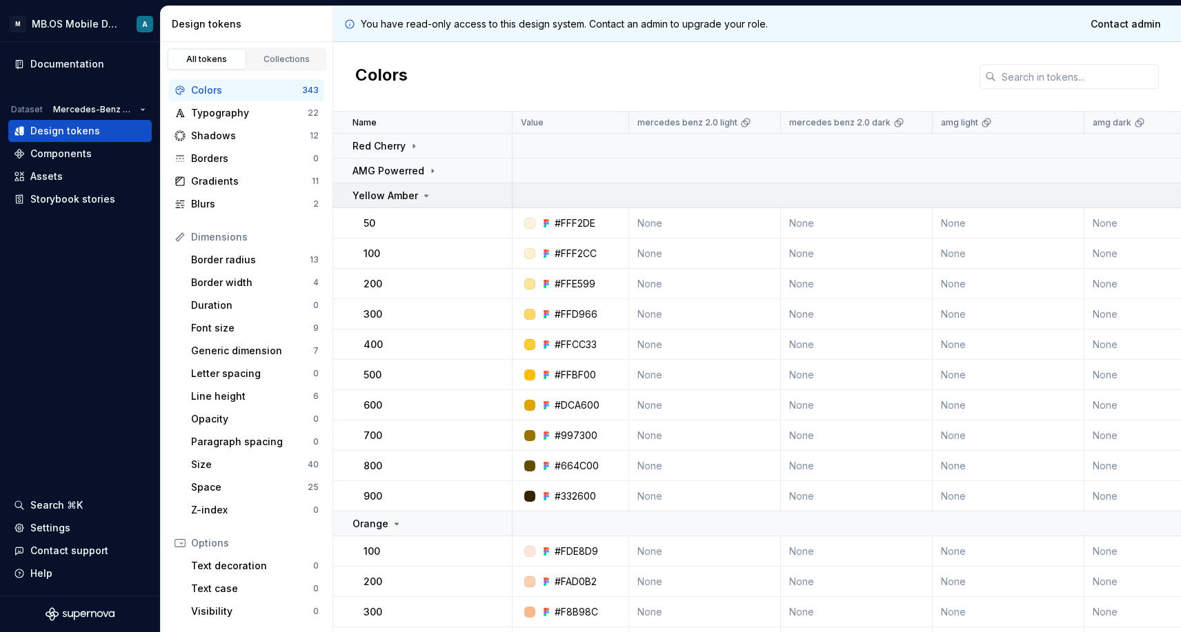
click at [416, 200] on p "Yellow Amber" at bounding box center [385, 196] width 66 height 14
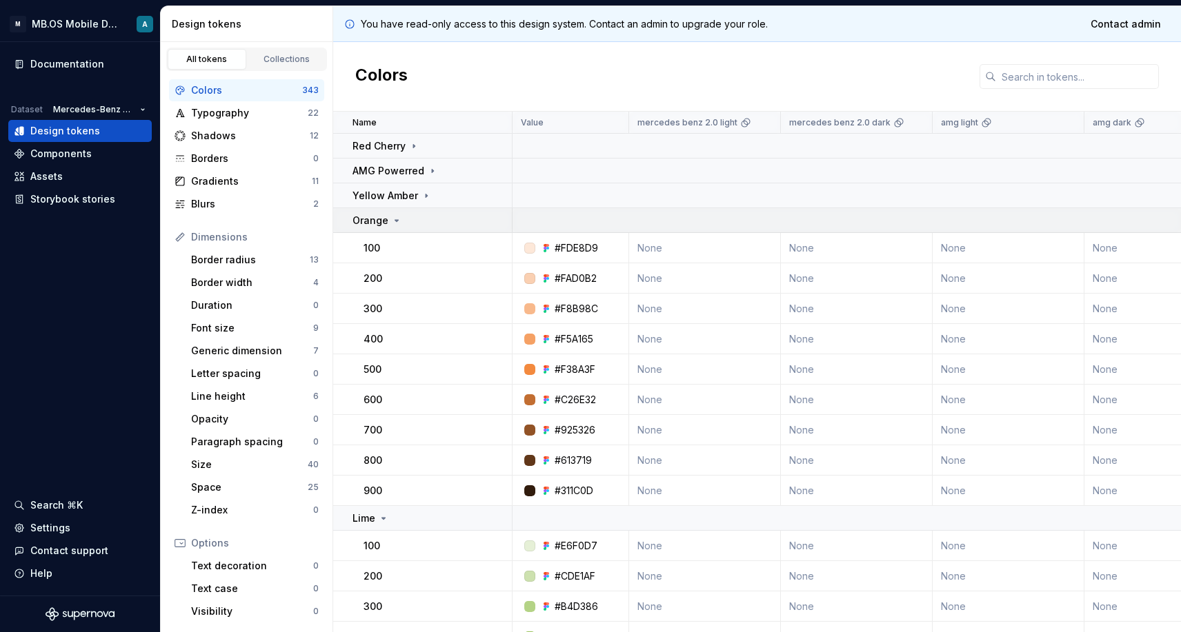
click at [399, 221] on icon at bounding box center [396, 220] width 11 height 11
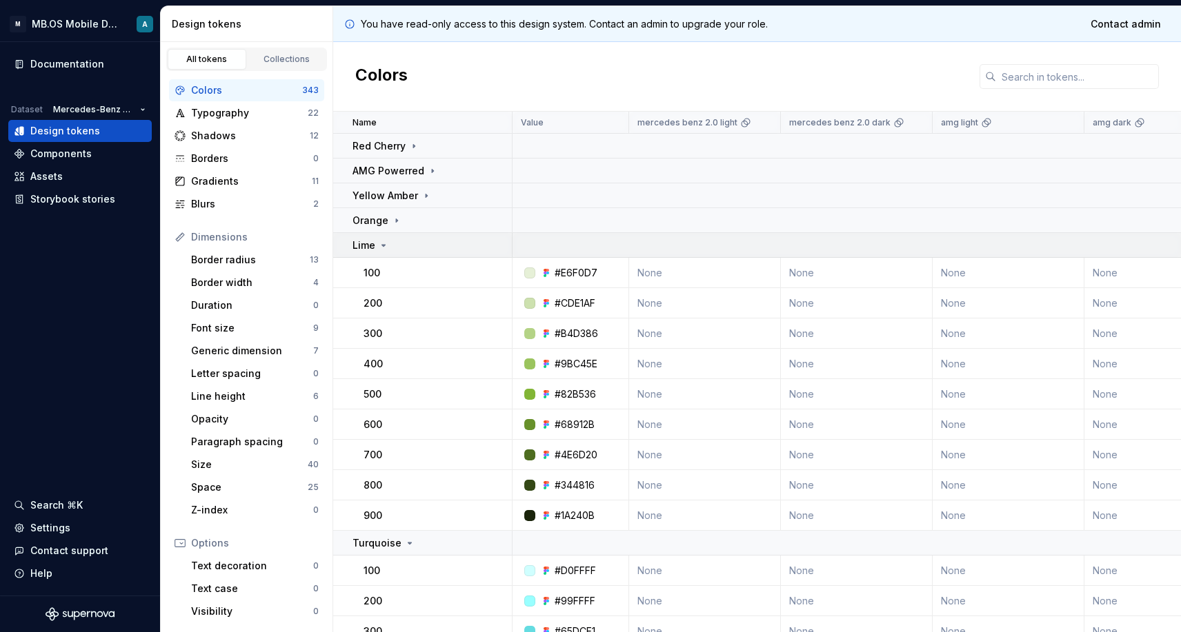
click at [375, 247] on div "Lime" at bounding box center [370, 246] width 37 height 14
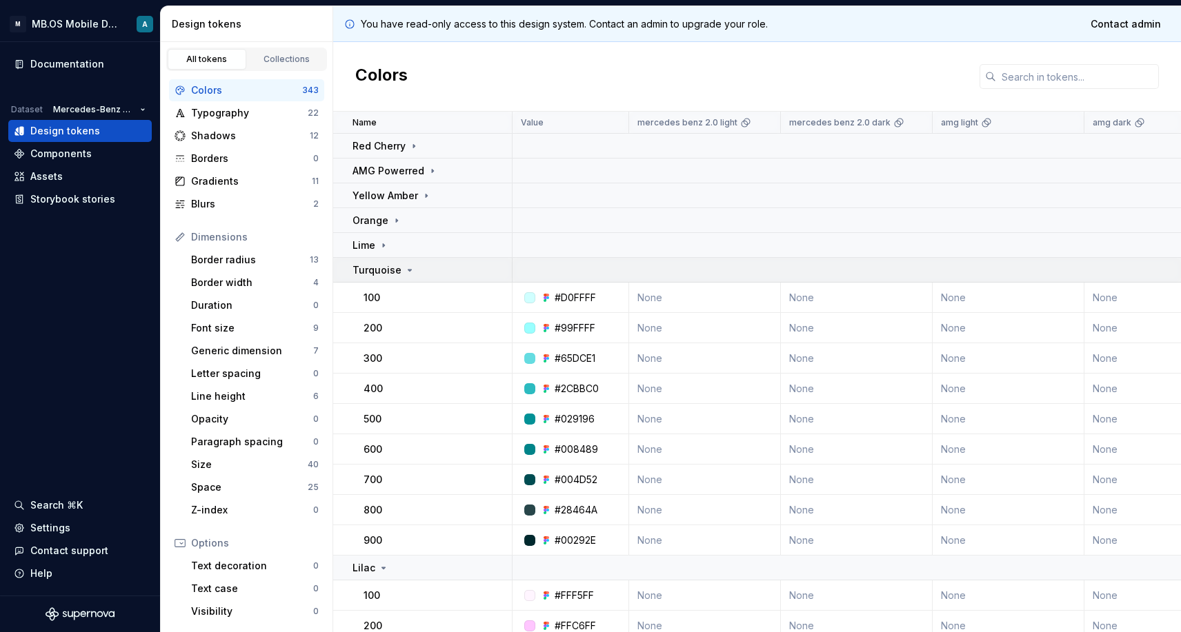
click at [394, 260] on td "Turquoise" at bounding box center [422, 270] width 179 height 25
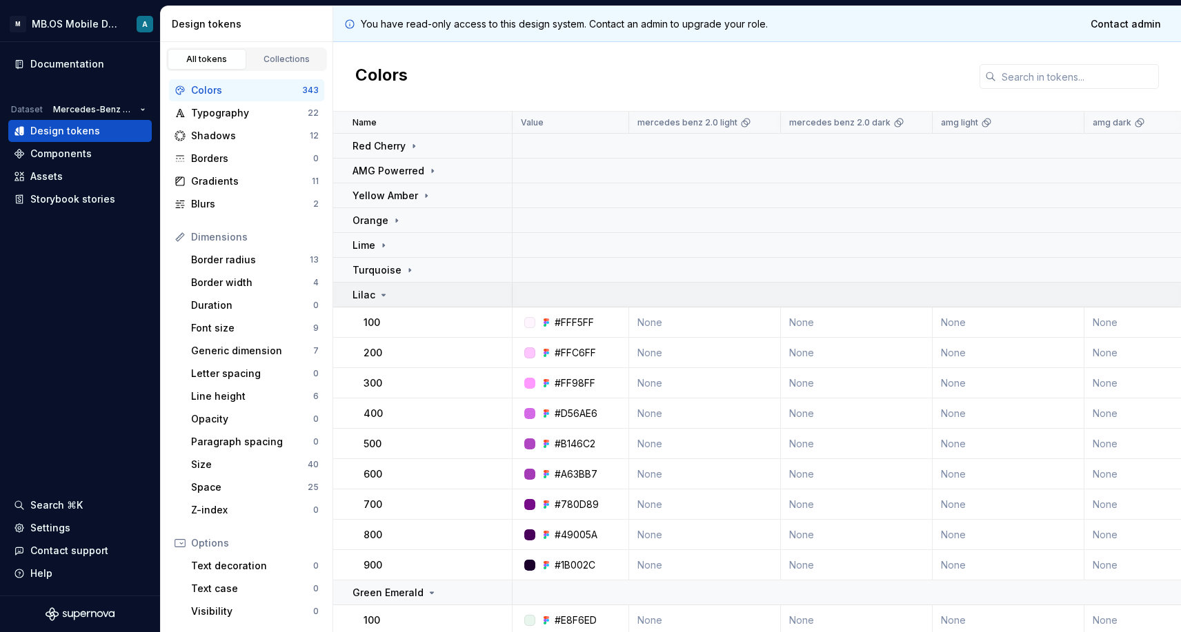
click at [372, 304] on td "Lilac" at bounding box center [422, 295] width 179 height 25
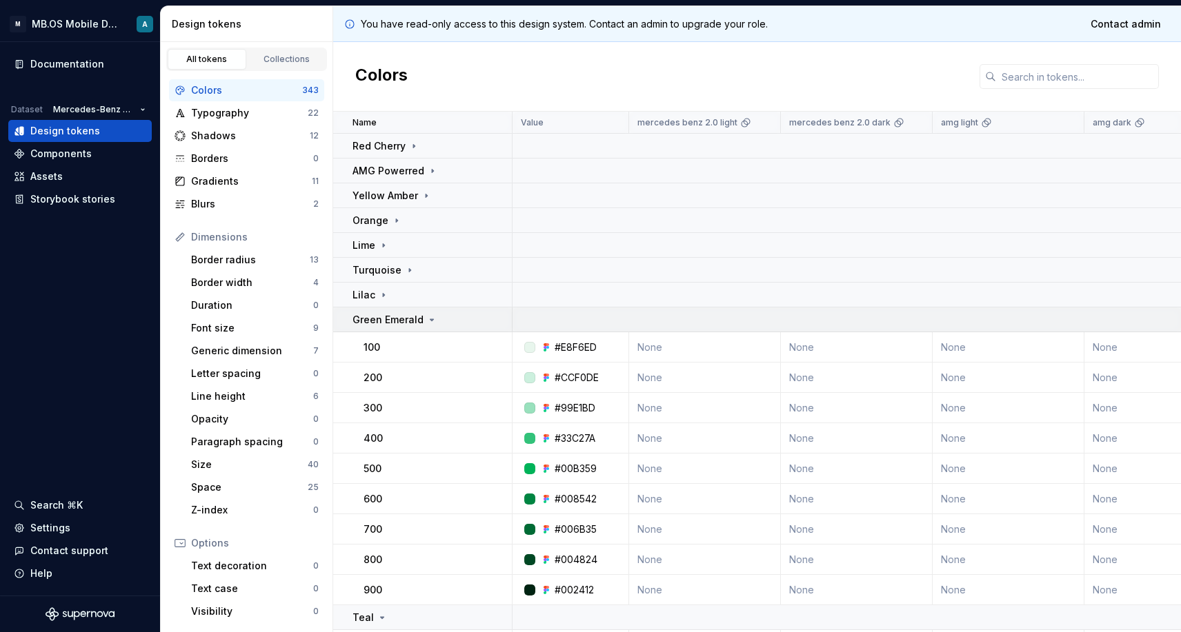
click at [388, 321] on p "Green Emerald" at bounding box center [387, 320] width 71 height 14
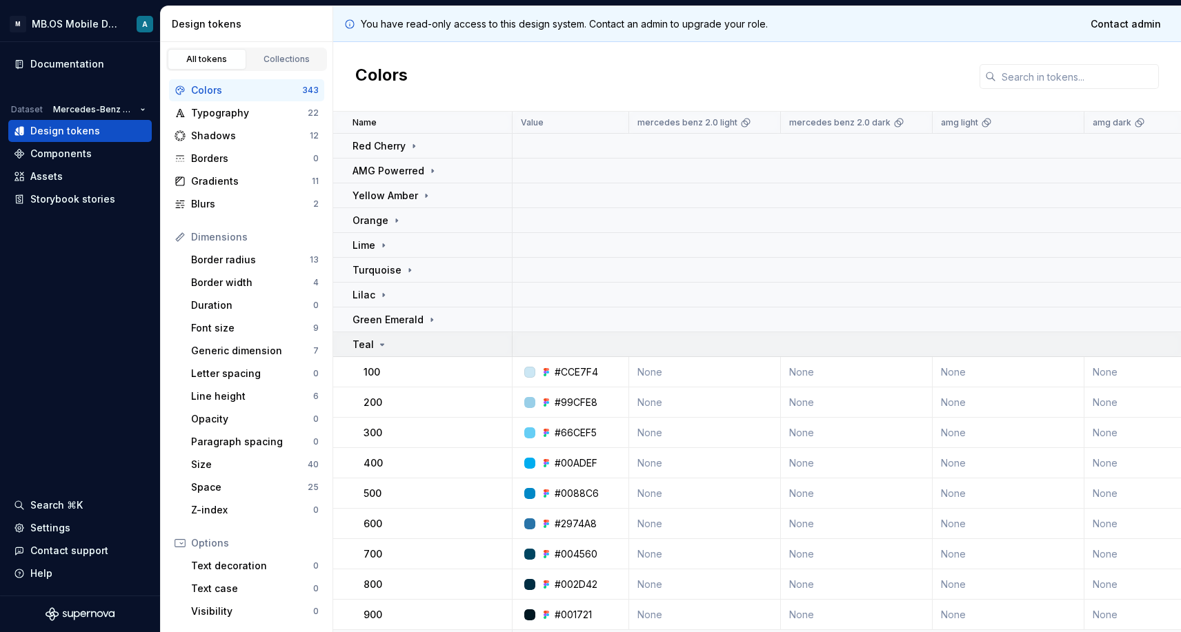
click at [377, 339] on icon at bounding box center [382, 344] width 11 height 11
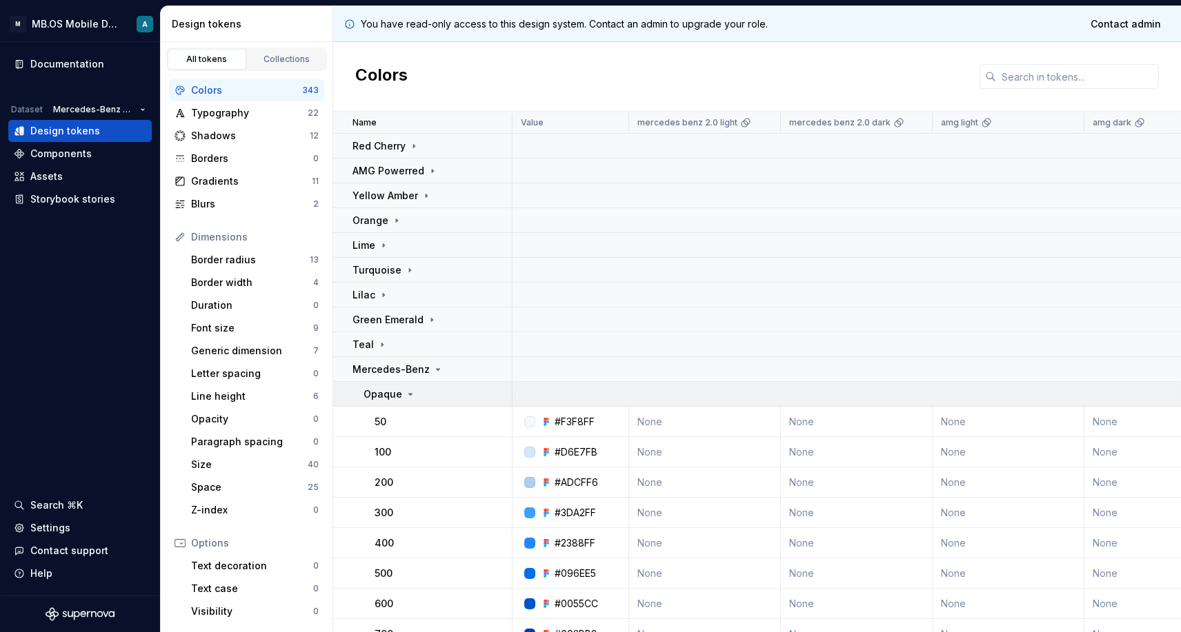
click at [393, 395] on p "Opaque" at bounding box center [382, 395] width 39 height 14
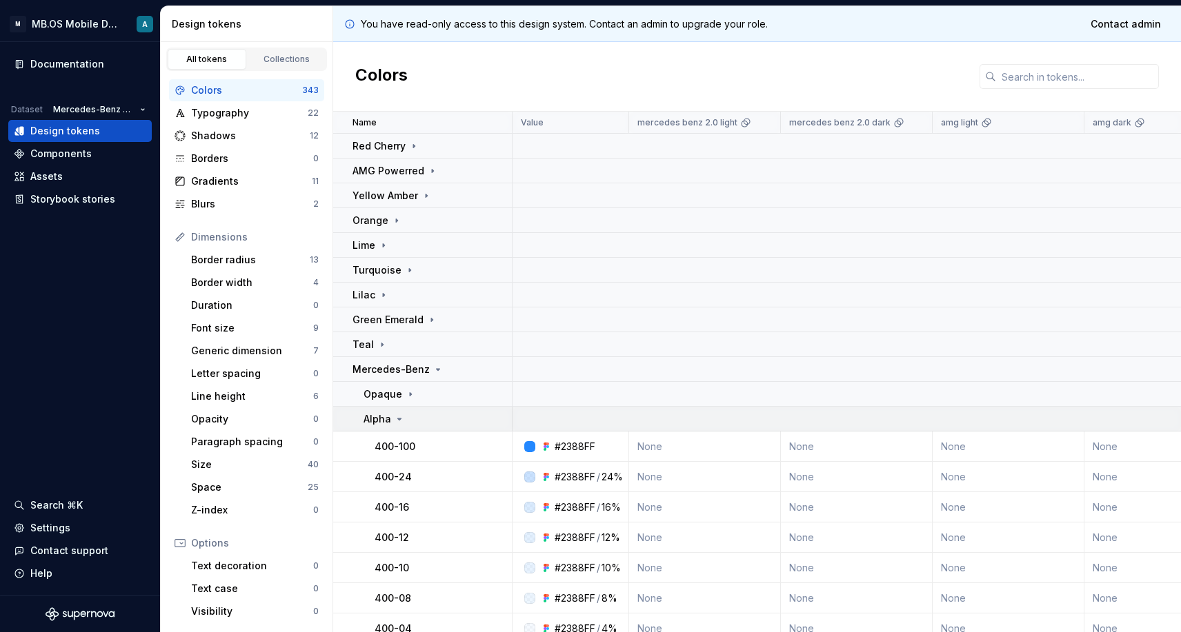
click at [403, 419] on icon at bounding box center [399, 419] width 11 height 11
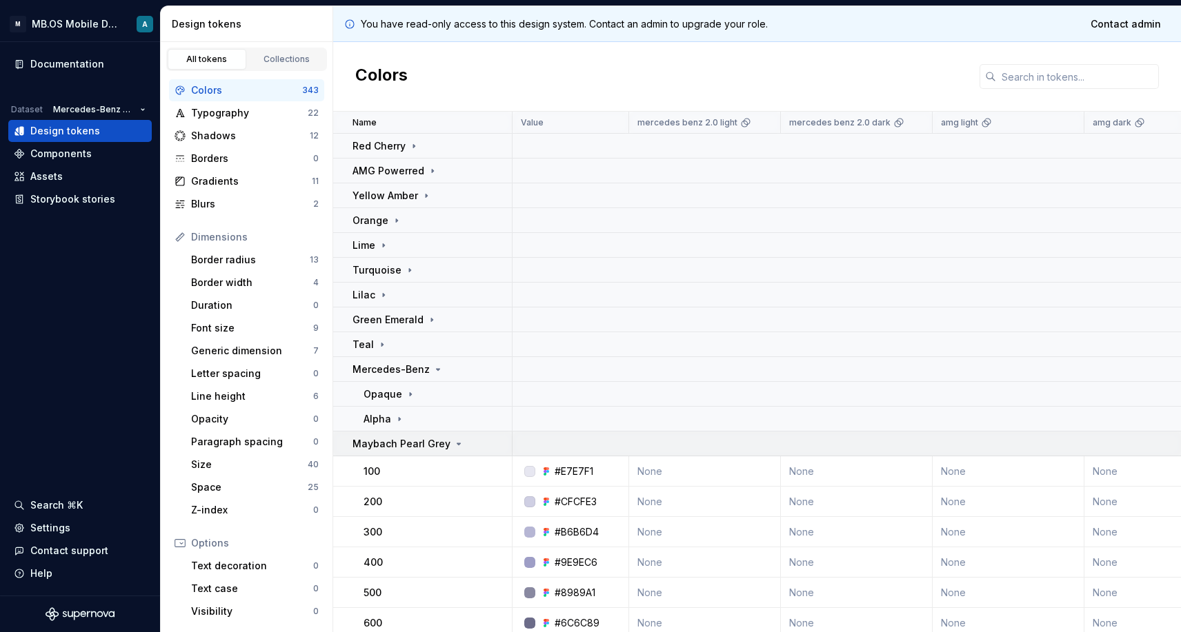
click at [398, 435] on td "Maybach Pearl Grey" at bounding box center [422, 444] width 179 height 25
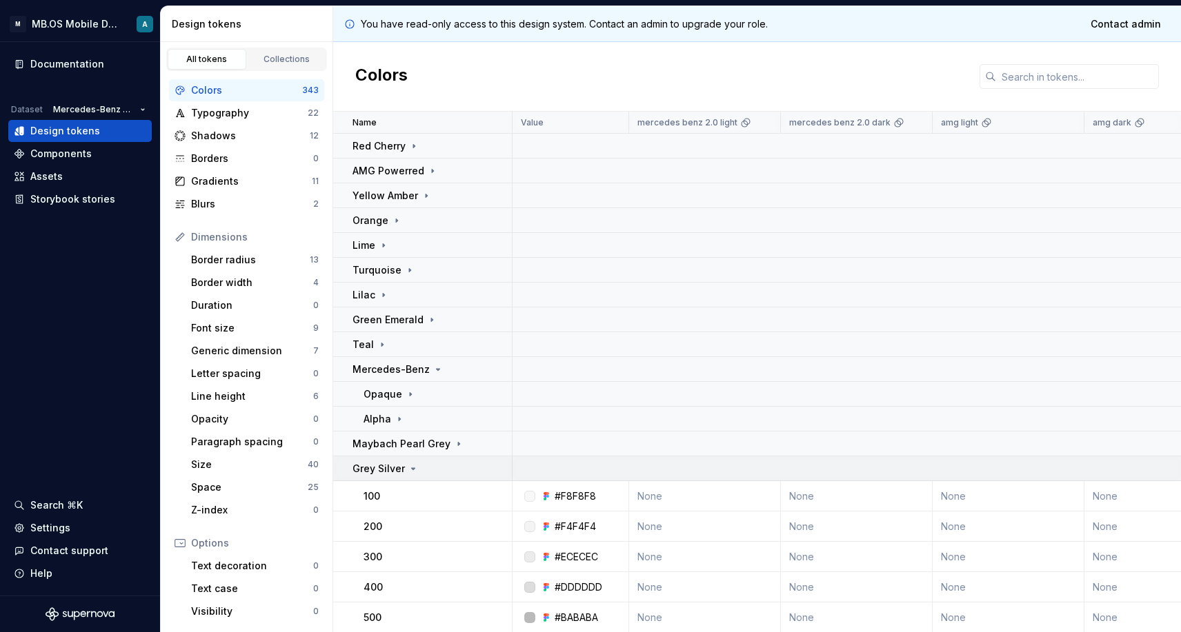
click at [399, 464] on p "Grey Silver" at bounding box center [378, 469] width 52 height 14
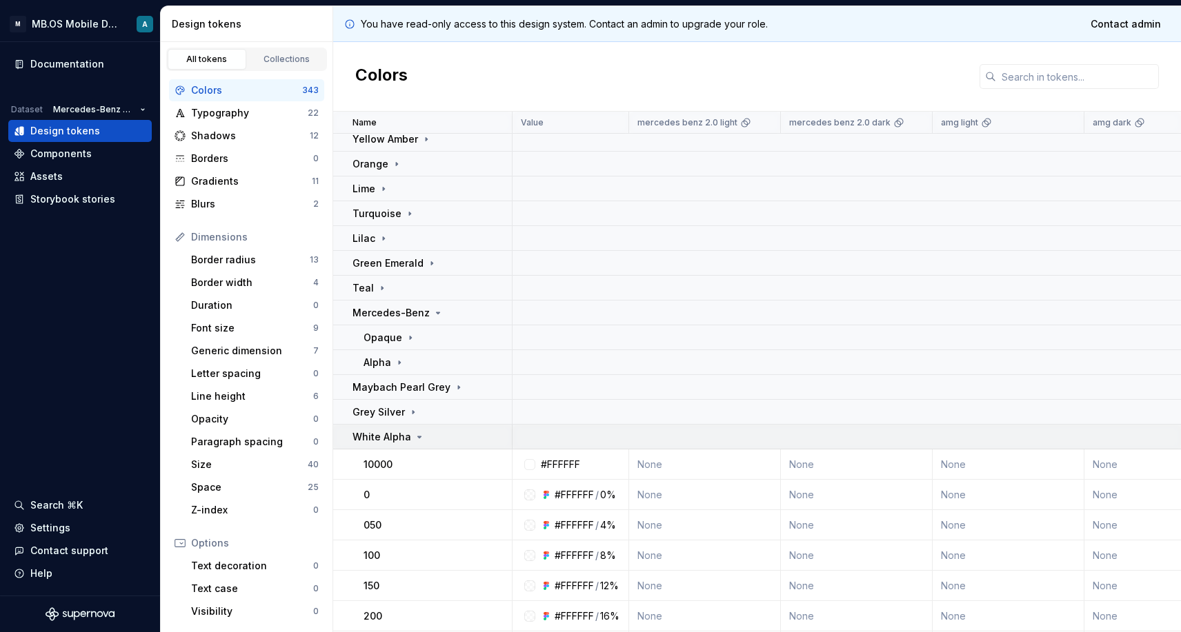
scroll to position [68, 0]
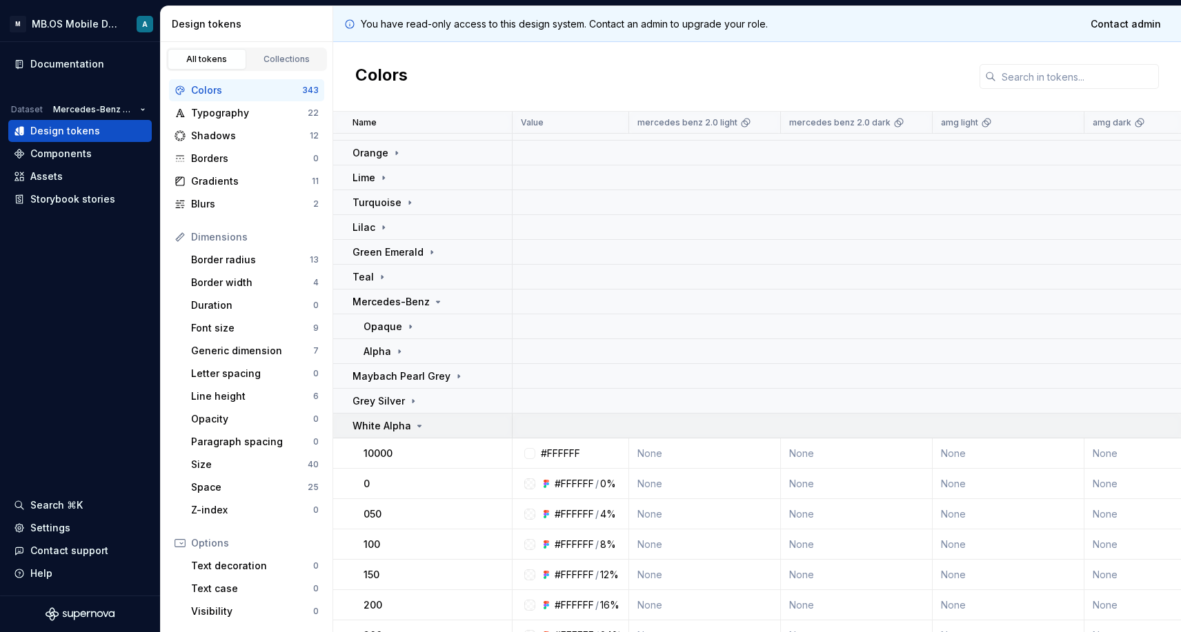
click at [387, 428] on p "White Alpha" at bounding box center [381, 426] width 59 height 14
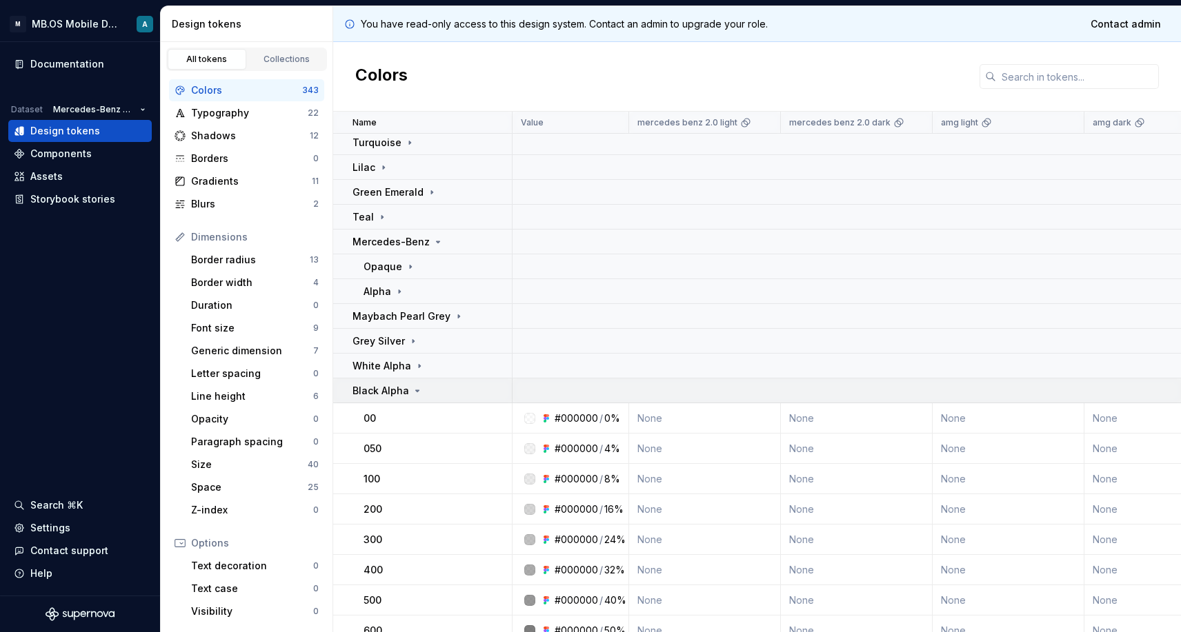
scroll to position [144, 0]
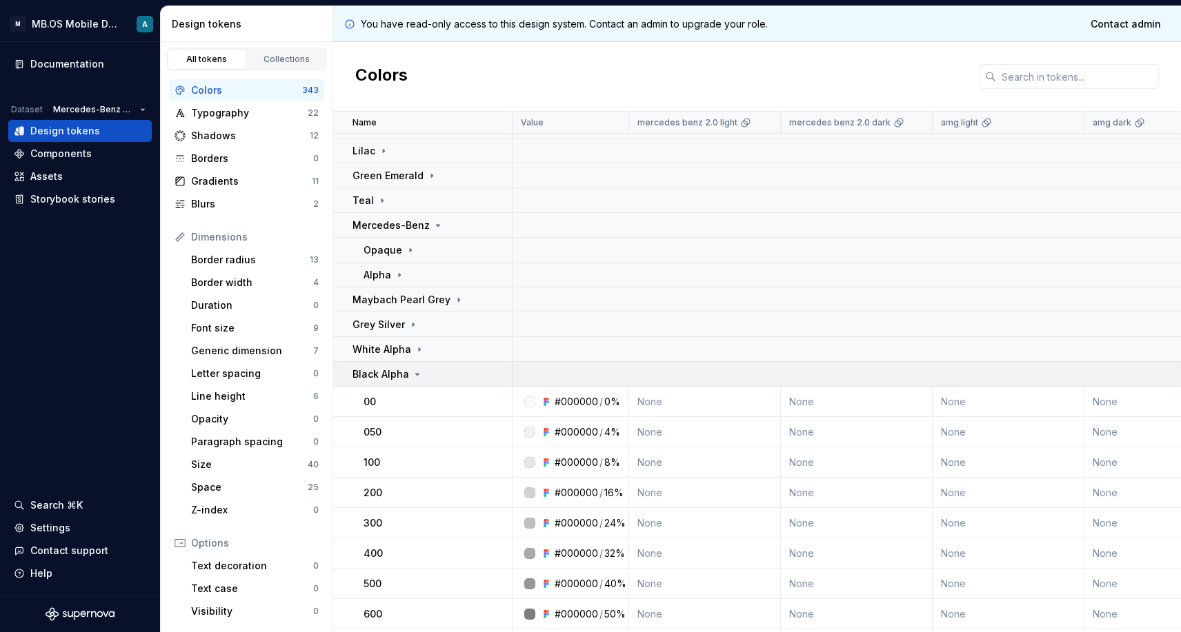
click at [406, 373] on p "Black Alpha" at bounding box center [380, 375] width 57 height 14
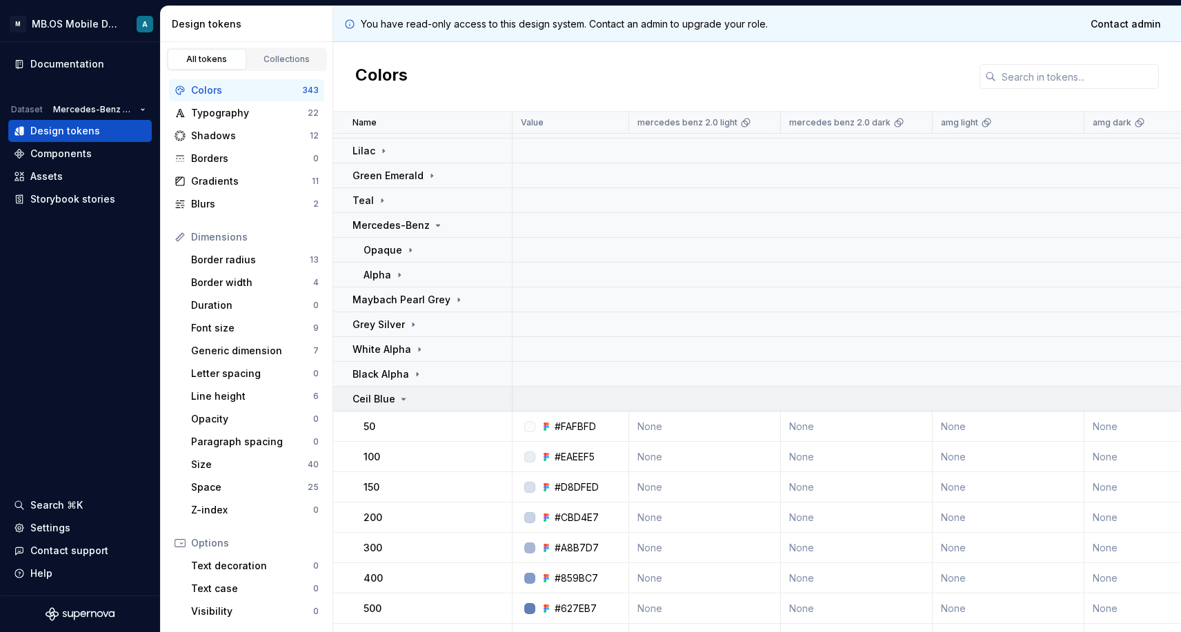
click at [398, 398] on icon at bounding box center [403, 399] width 11 height 11
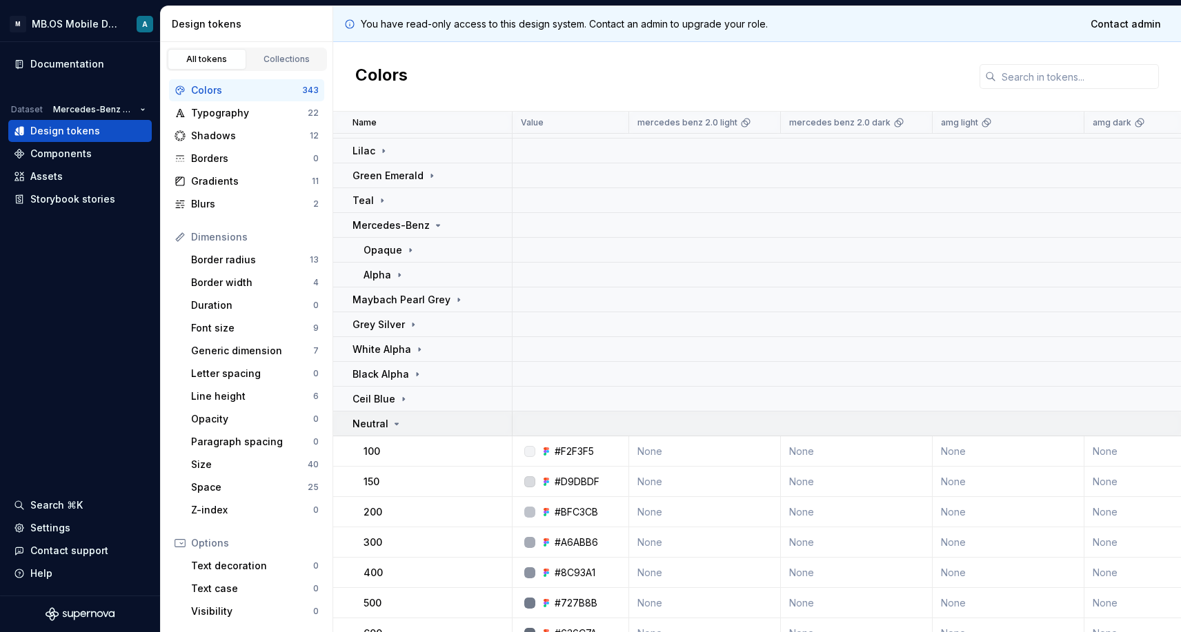
click at [399, 428] on icon at bounding box center [396, 424] width 11 height 11
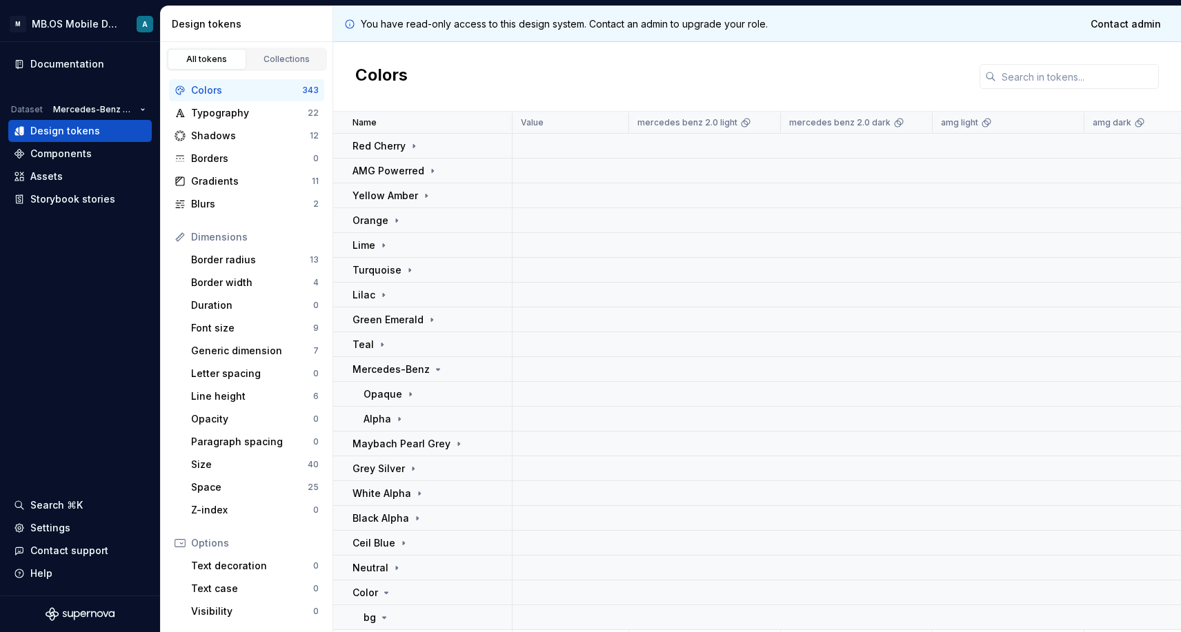
scroll to position [0, 0]
click at [395, 397] on p "Opaque" at bounding box center [382, 395] width 39 height 14
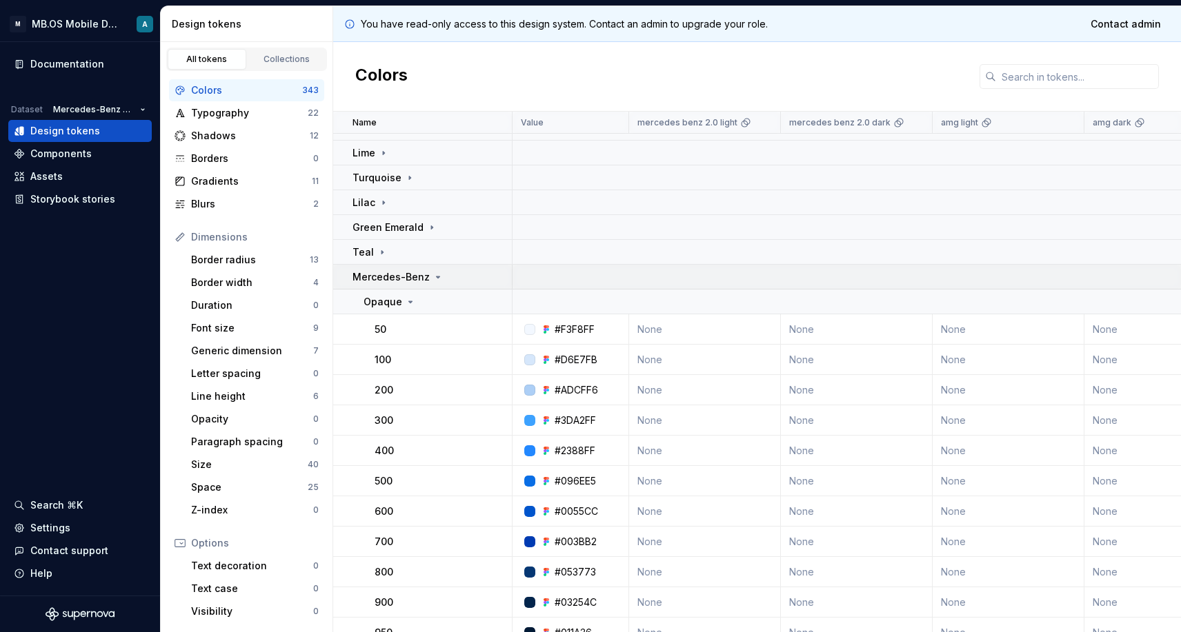
scroll to position [102, 0]
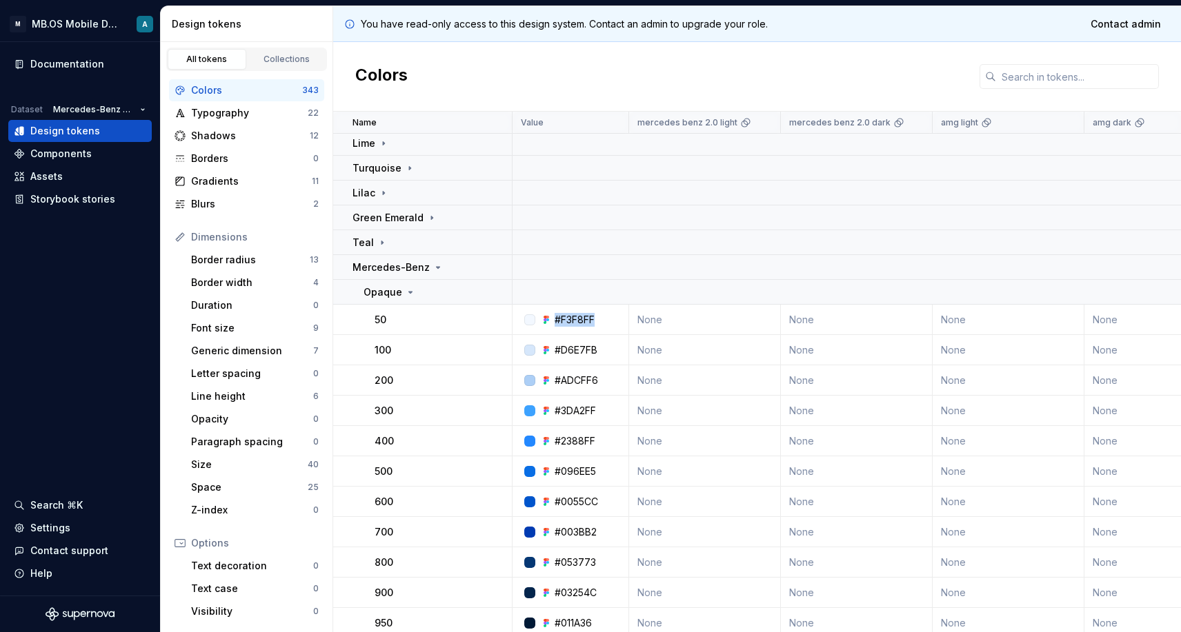
drag, startPoint x: 555, startPoint y: 319, endPoint x: 621, endPoint y: 319, distance: 66.2
click at [621, 319] on div "#F3F8FF" at bounding box center [574, 320] width 106 height 14
drag, startPoint x: 555, startPoint y: 383, endPoint x: 603, endPoint y: 383, distance: 48.3
click at [603, 383] on div "#ADCFF6" at bounding box center [574, 381] width 106 height 14
click at [397, 271] on p "Mercedes-Benz" at bounding box center [390, 268] width 77 height 14
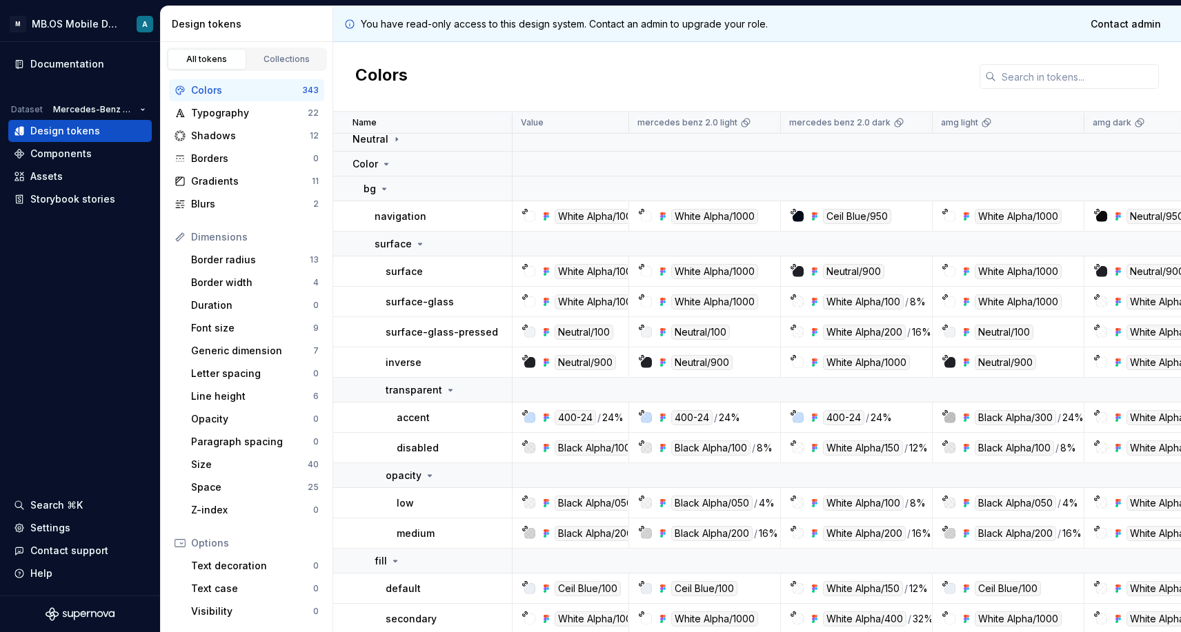
scroll to position [399, 0]
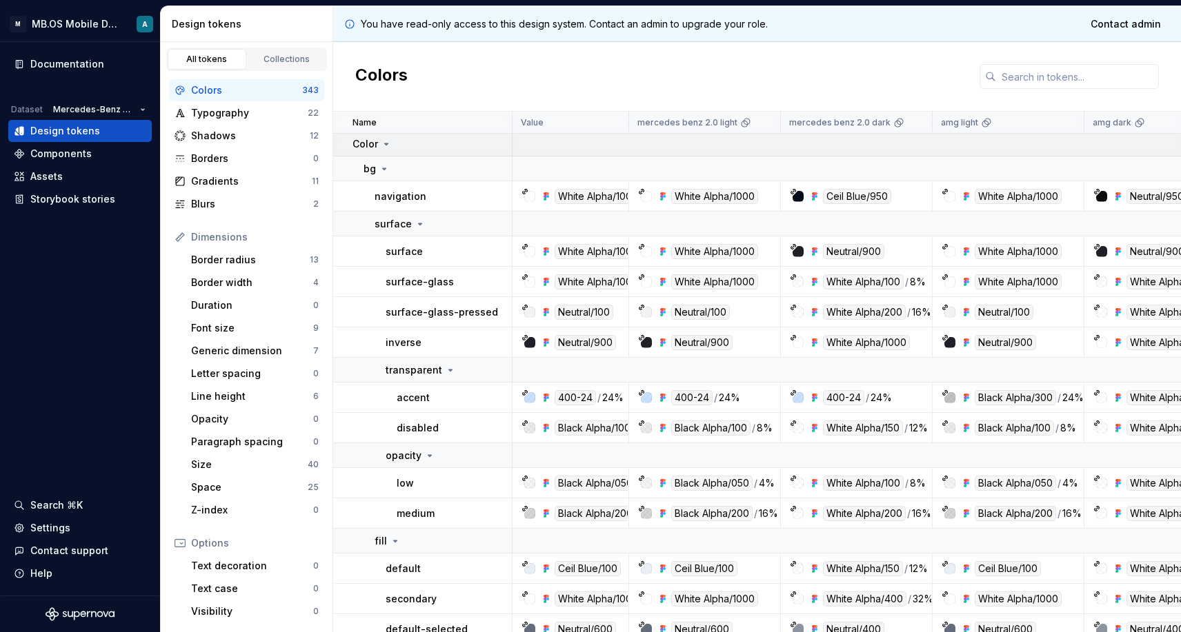
click at [372, 150] on p "Color" at bounding box center [365, 144] width 26 height 14
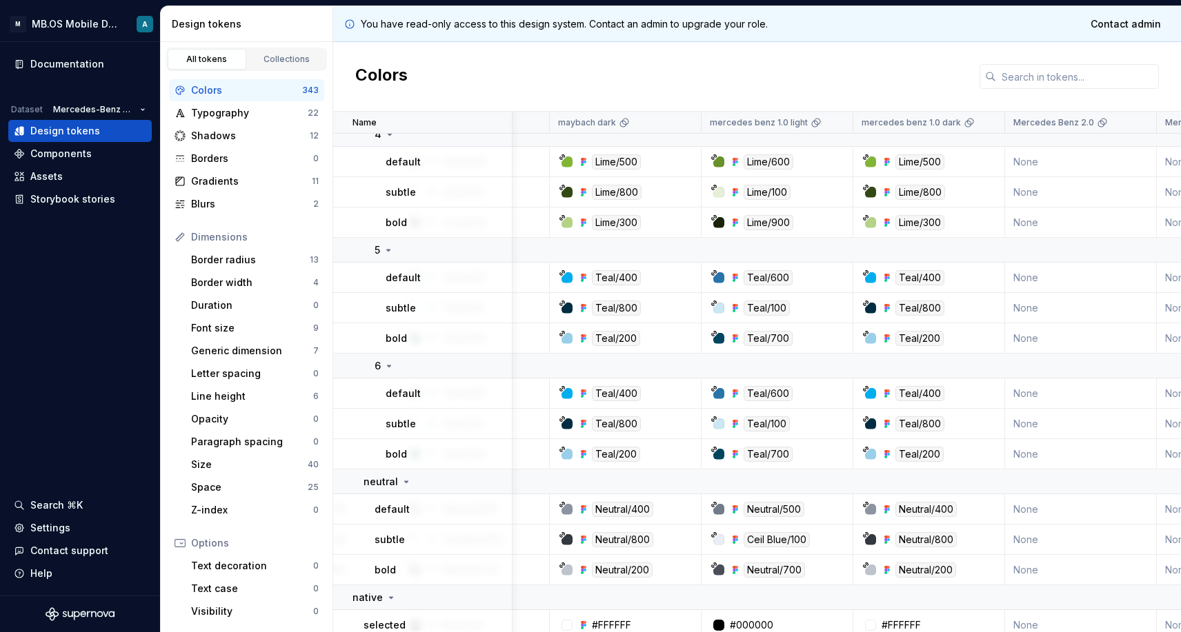
scroll to position [972, 839]
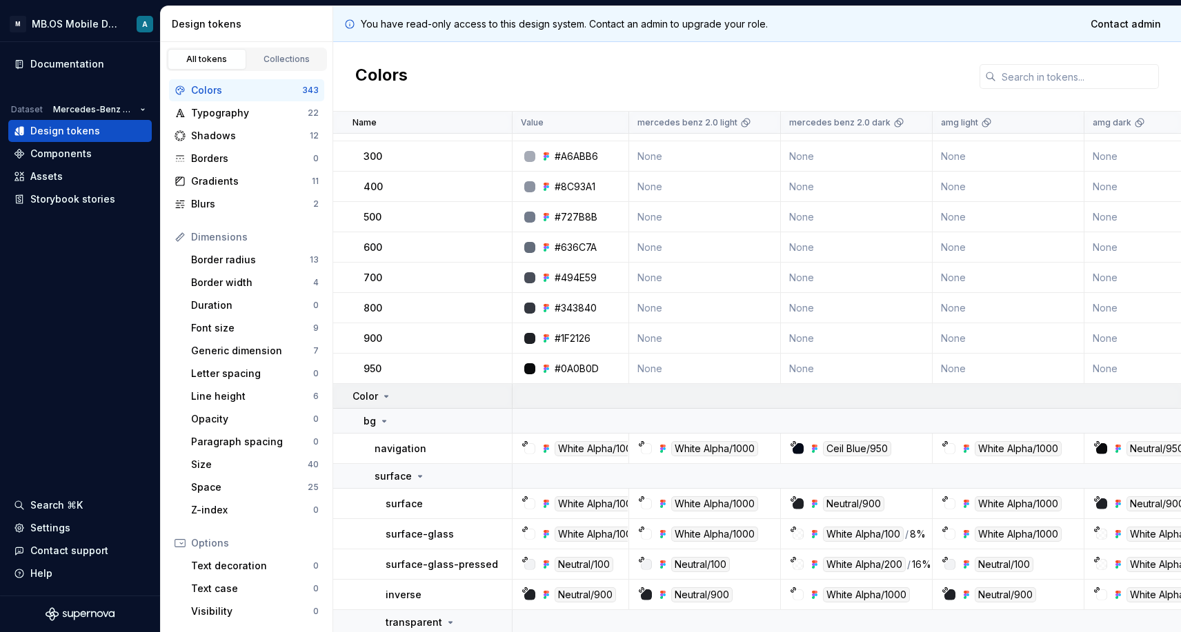
scroll to position [6120, 0]
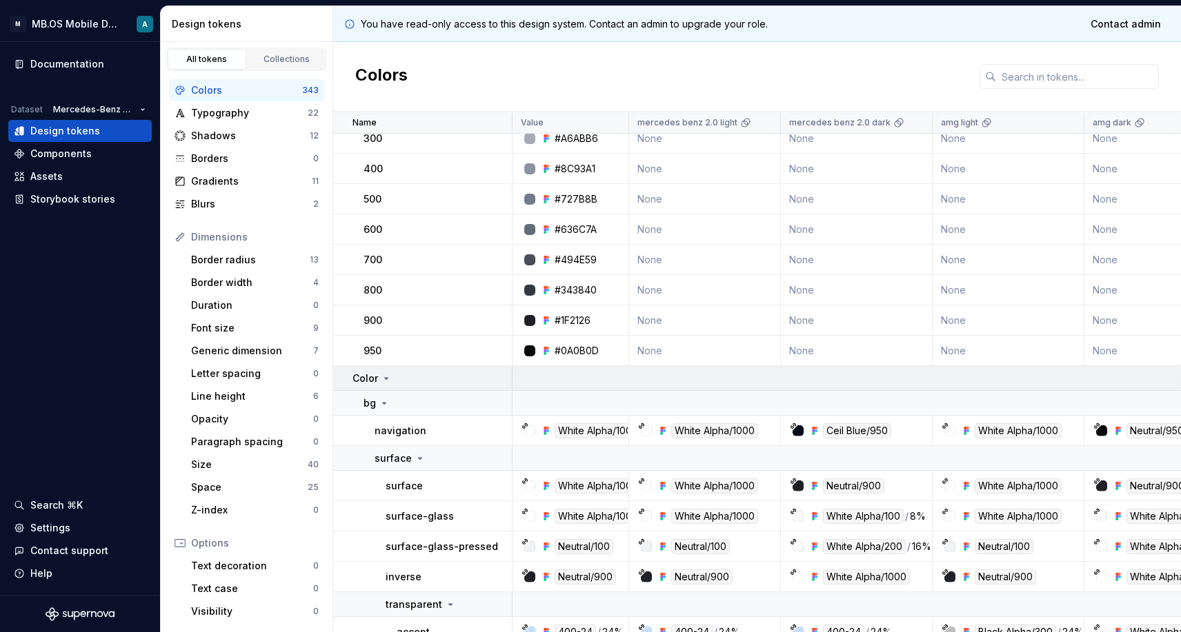
click at [405, 373] on div "Color" at bounding box center [431, 379] width 159 height 14
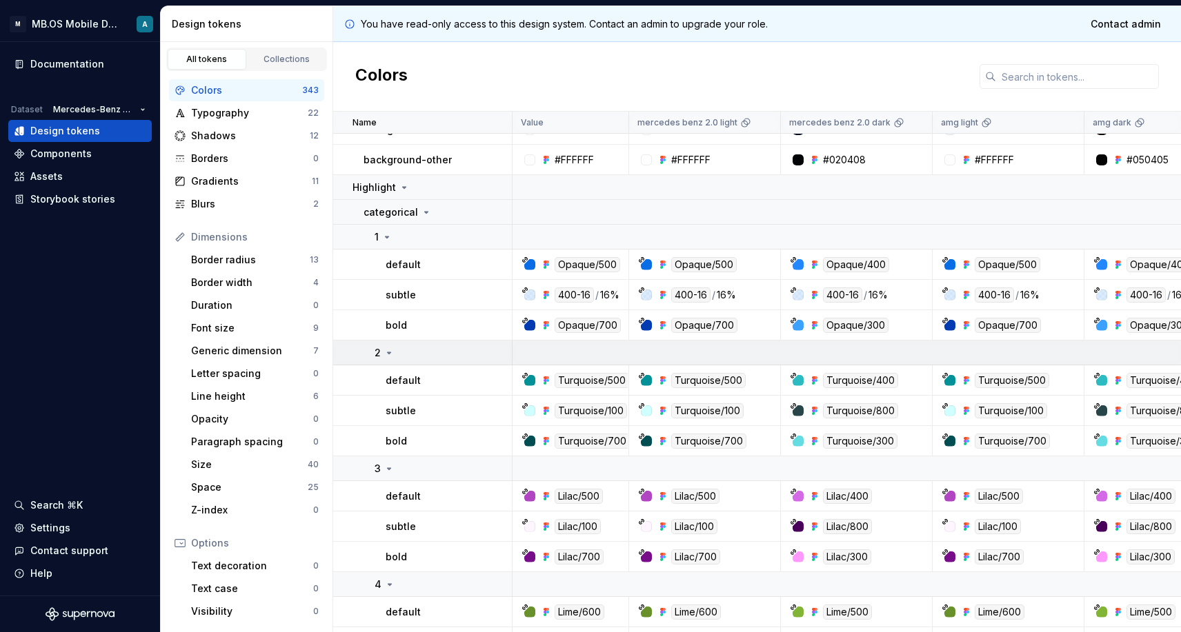
scroll to position [6477, 0]
click at [576, 290] on div "400-16" at bounding box center [573, 295] width 39 height 15
click at [572, 300] on div "400-16" at bounding box center [573, 295] width 39 height 15
click at [582, 297] on div "400-16" at bounding box center [573, 295] width 39 height 15
click at [562, 297] on div "400-16" at bounding box center [573, 295] width 39 height 15
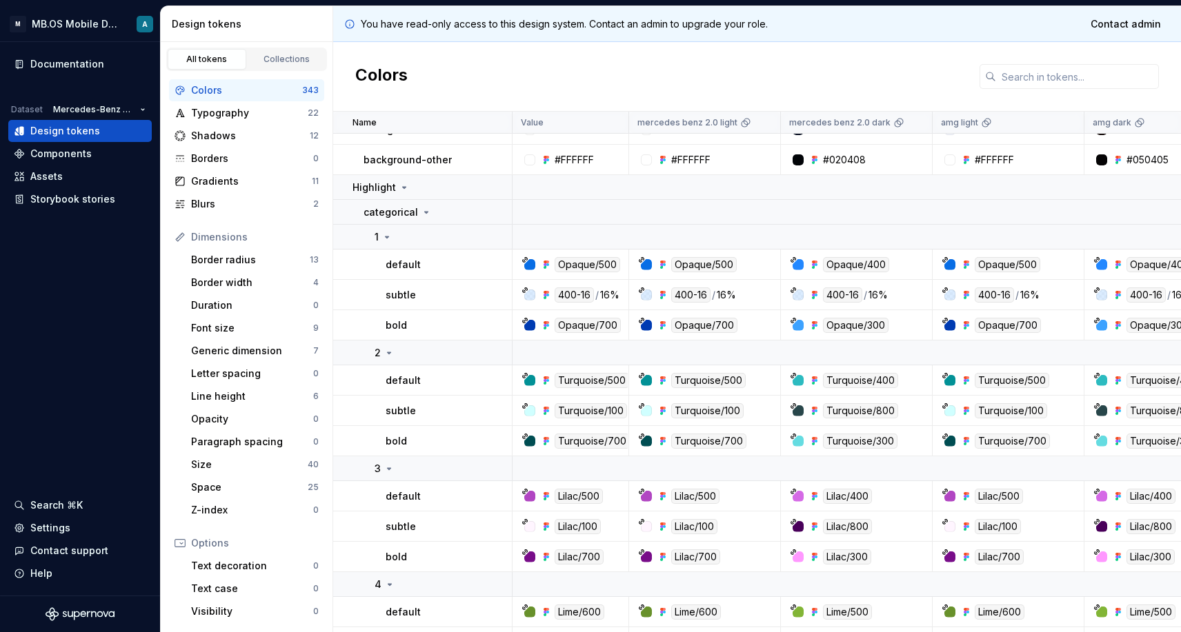
click at [552, 297] on div "400-16 / 16%" at bounding box center [580, 295] width 79 height 15
click at [581, 297] on div "400-16" at bounding box center [573, 295] width 39 height 15
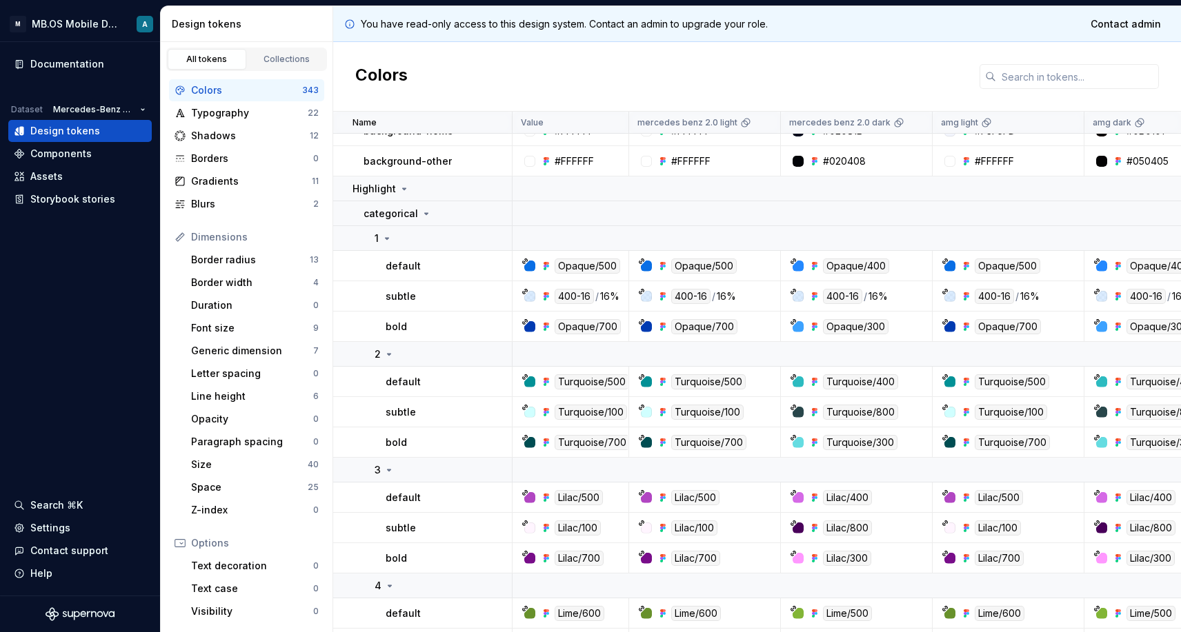
scroll to position [6476, 0]
click at [388, 183] on p "Highlight" at bounding box center [373, 189] width 43 height 14
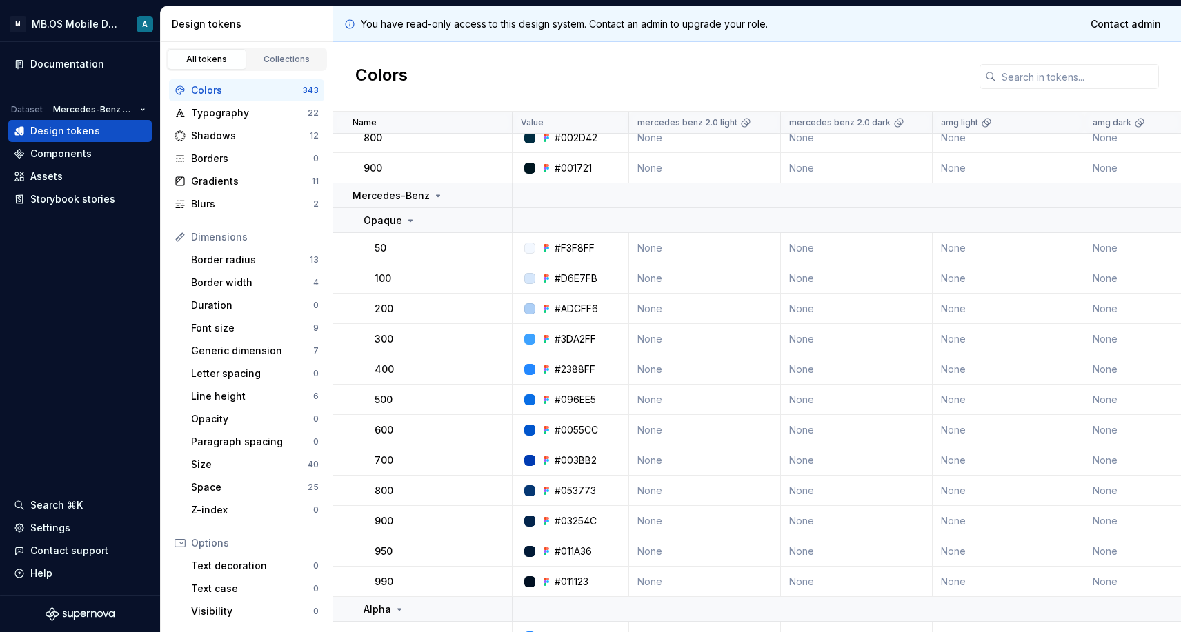
scroll to position [3014, 0]
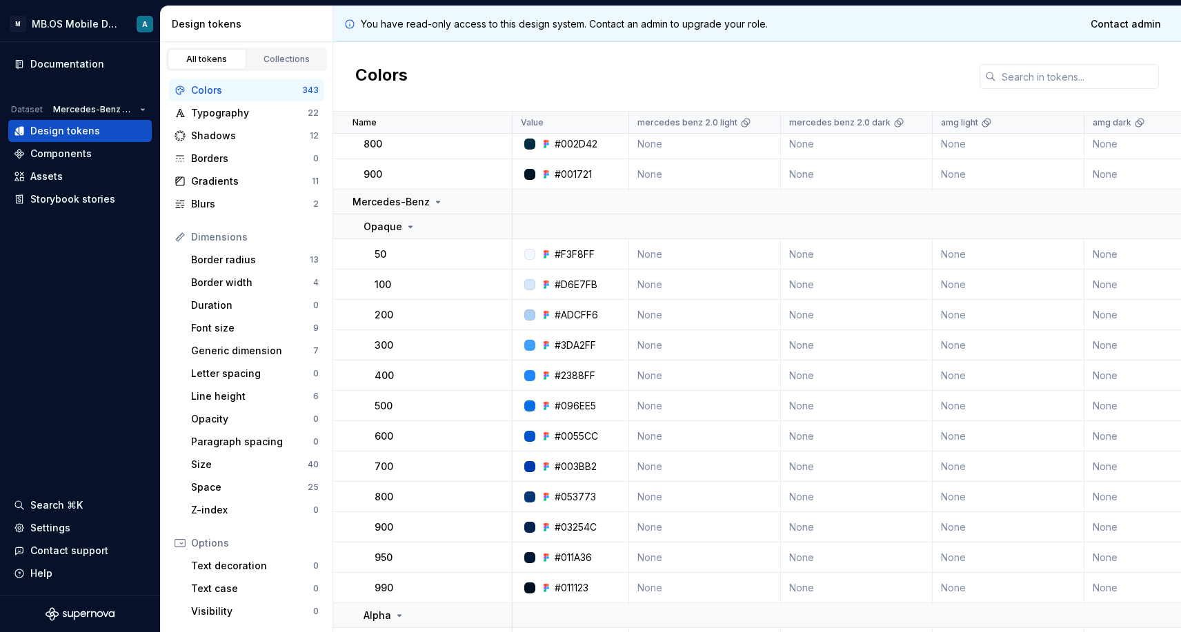
click at [510, 246] on td "50" at bounding box center [422, 254] width 179 height 30
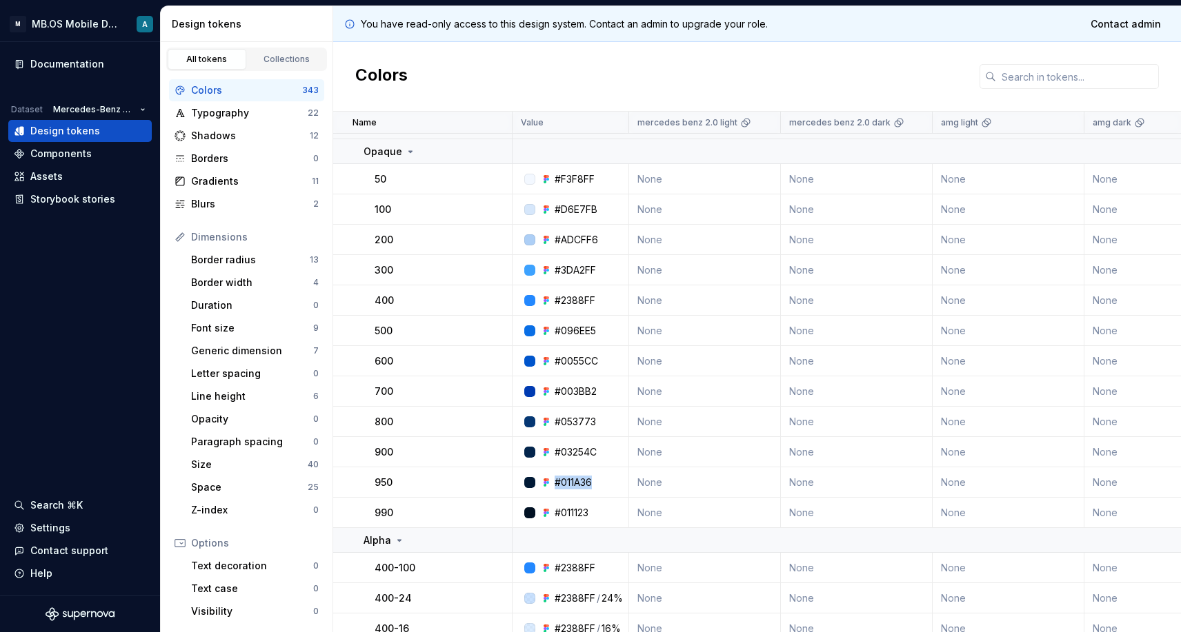
drag, startPoint x: 555, startPoint y: 481, endPoint x: 607, endPoint y: 481, distance: 51.7
click at [607, 481] on div "#011A36" at bounding box center [574, 483] width 106 height 14
copy div "#011A36"
click at [587, 481] on div "#011A36" at bounding box center [572, 483] width 37 height 14
drag, startPoint x: 555, startPoint y: 514, endPoint x: 608, endPoint y: 514, distance: 53.1
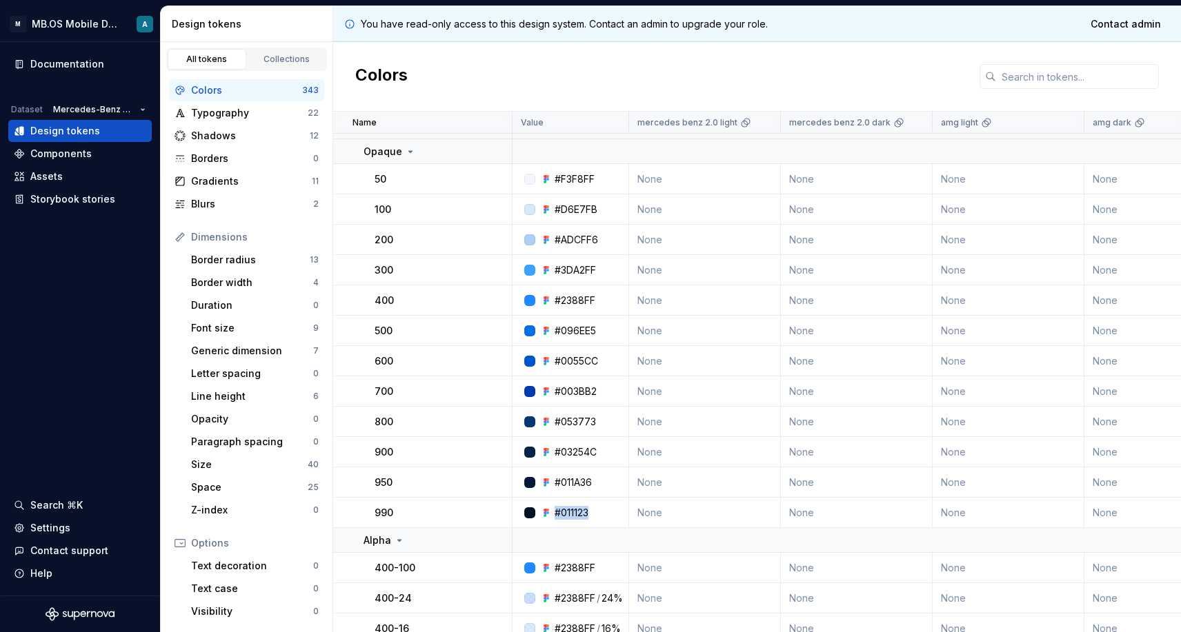
click at [608, 514] on div "#011123" at bounding box center [574, 513] width 106 height 14
copy div "#011123"
click at [423, 156] on div "Opaque" at bounding box center [437, 152] width 148 height 14
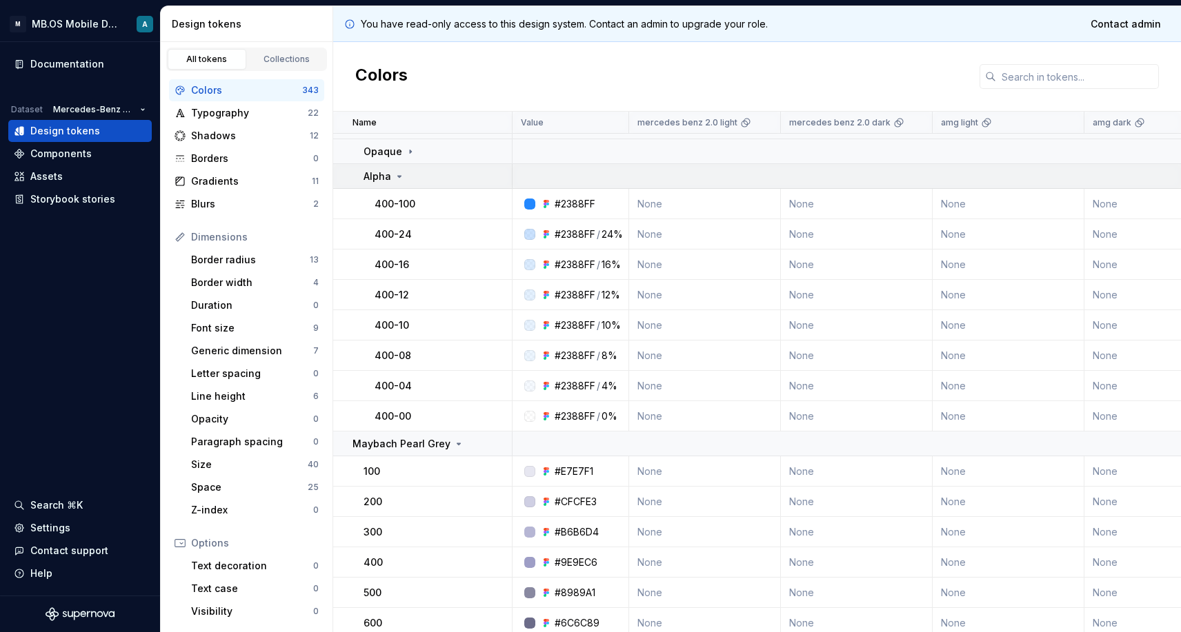
click at [391, 179] on div "Alpha" at bounding box center [383, 177] width 41 height 14
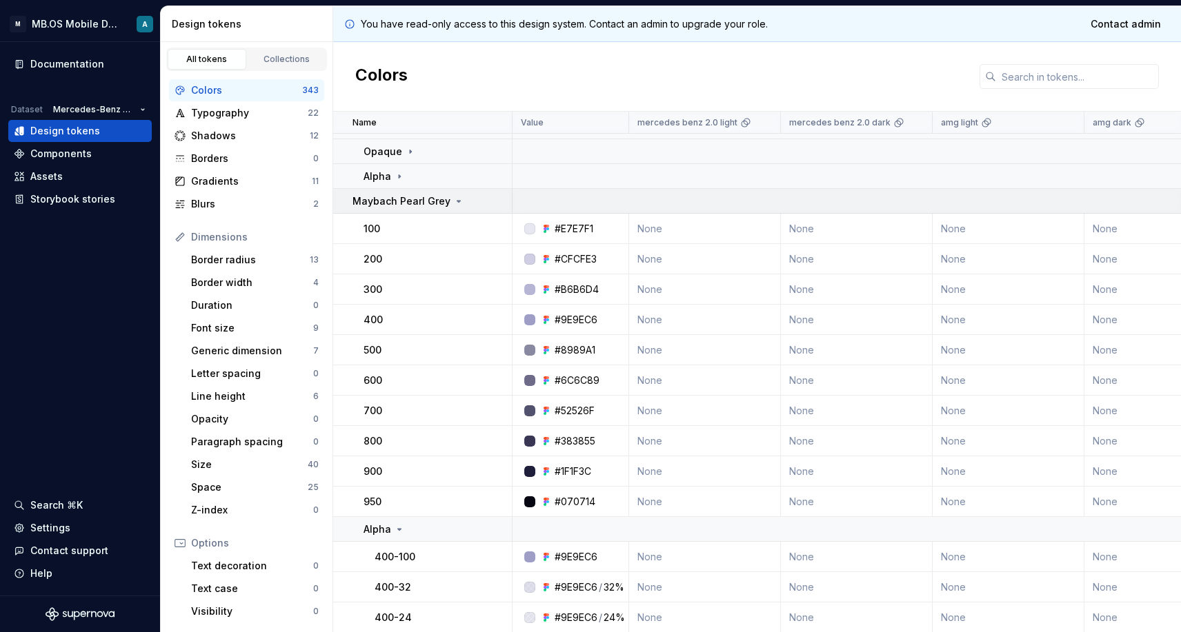
click at [391, 192] on td "Maybach Pearl Grey" at bounding box center [422, 201] width 179 height 25
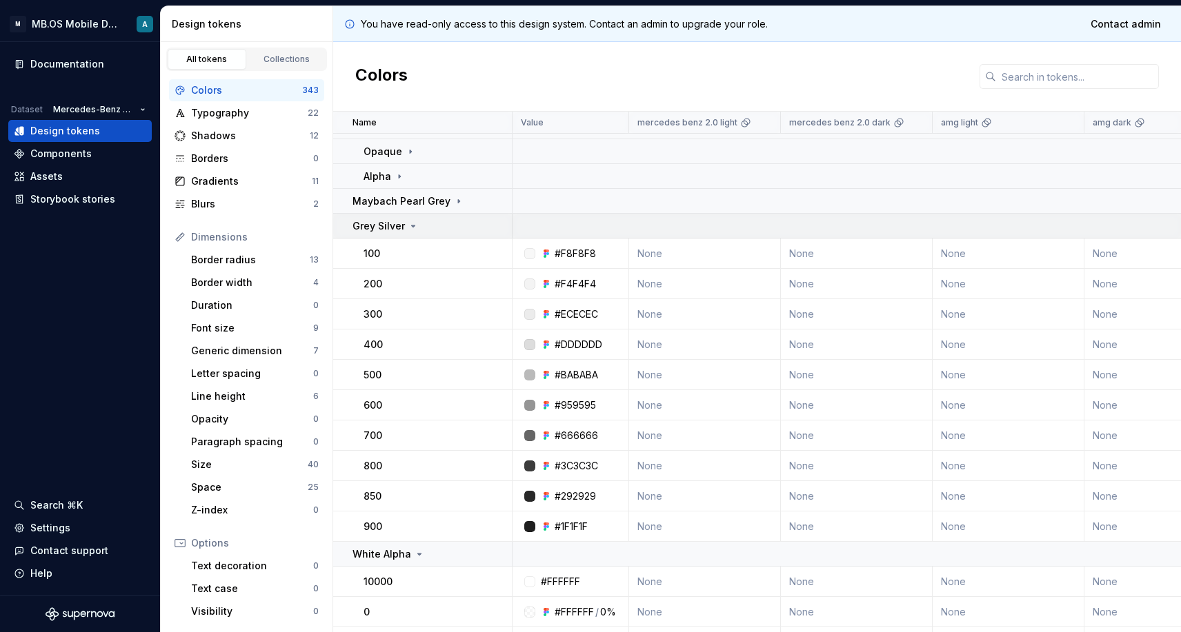
click at [389, 219] on p "Grey Silver" at bounding box center [378, 226] width 52 height 14
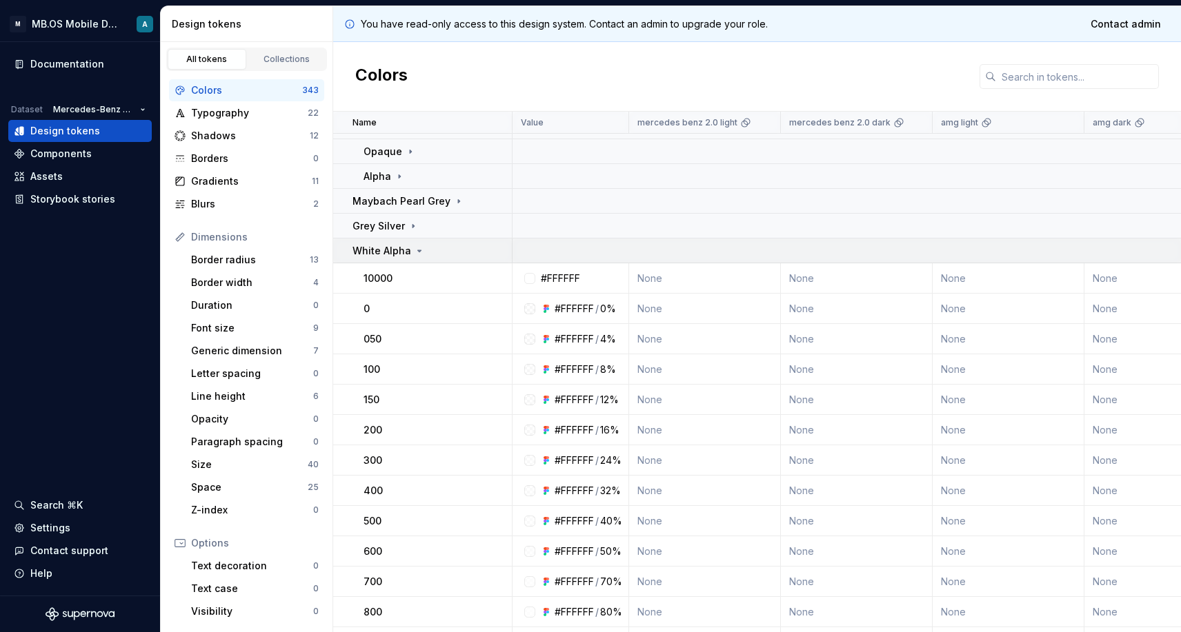
click at [397, 259] on td "White Alpha" at bounding box center [422, 251] width 179 height 25
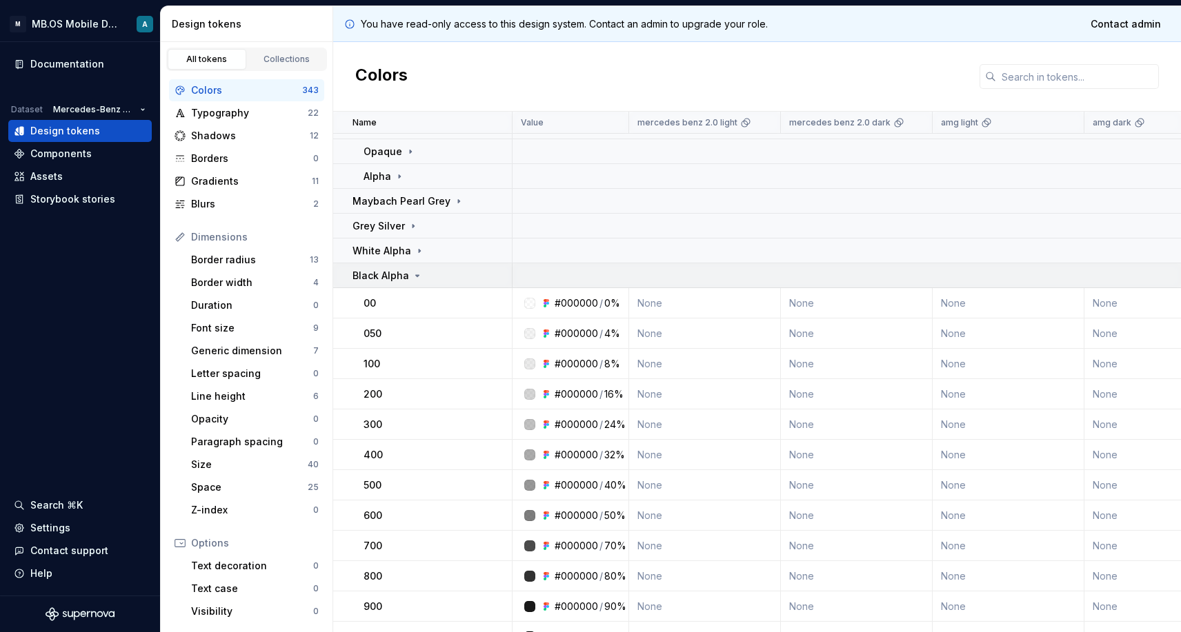
click at [404, 278] on p "Black Alpha" at bounding box center [380, 276] width 57 height 14
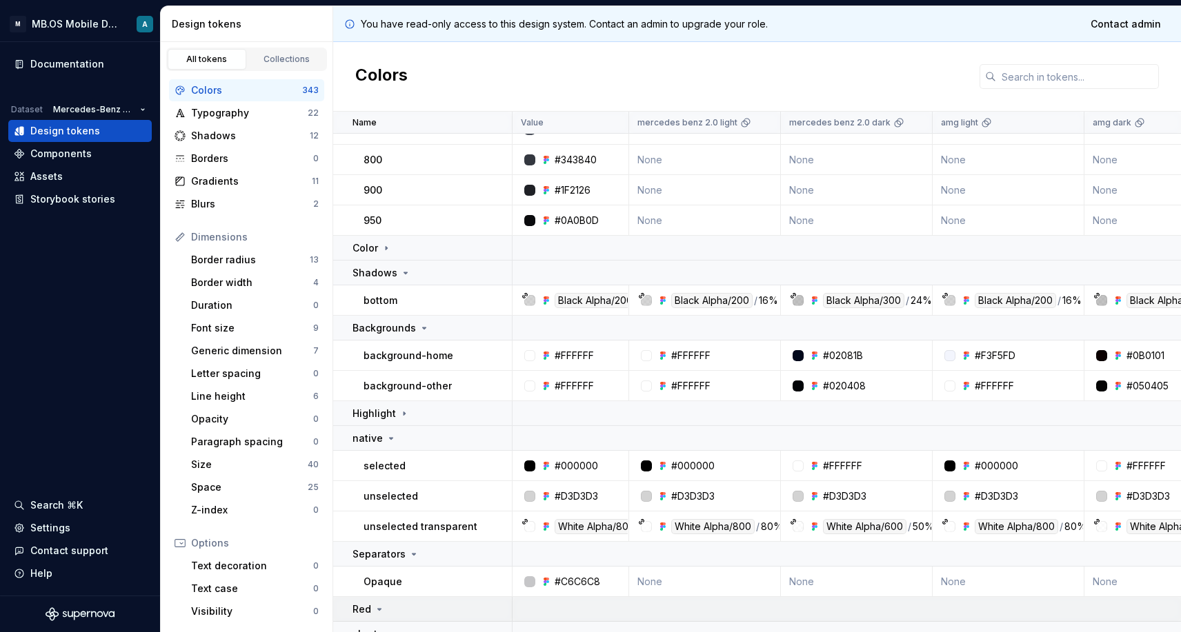
scroll to position [3916, 0]
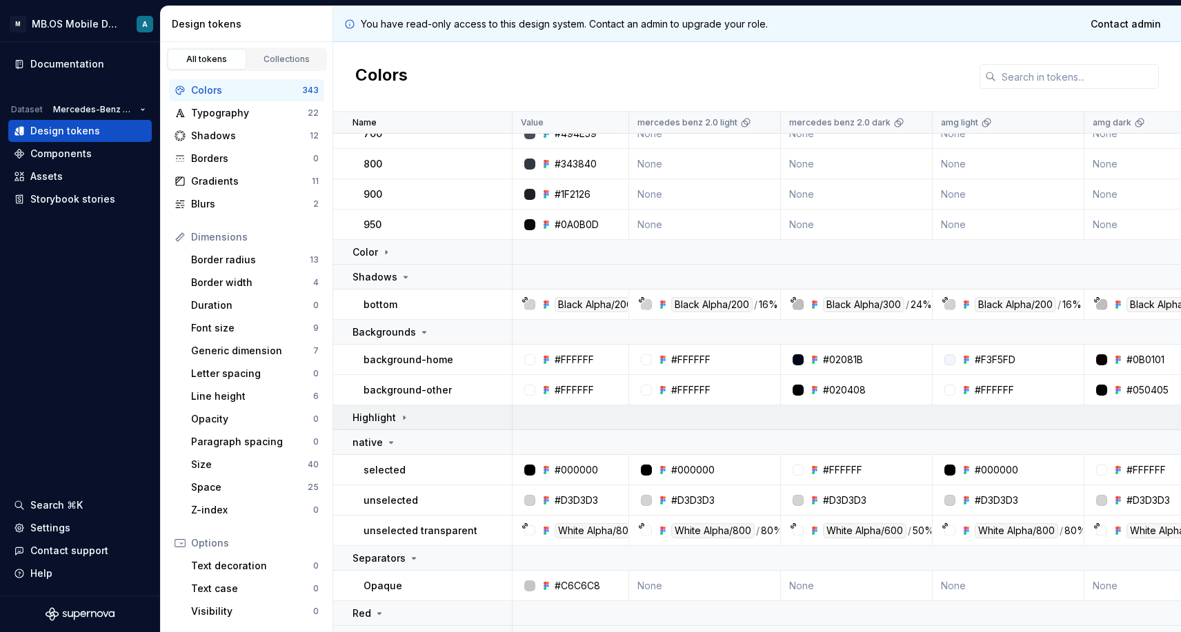
click at [394, 426] on td "Highlight" at bounding box center [422, 418] width 179 height 25
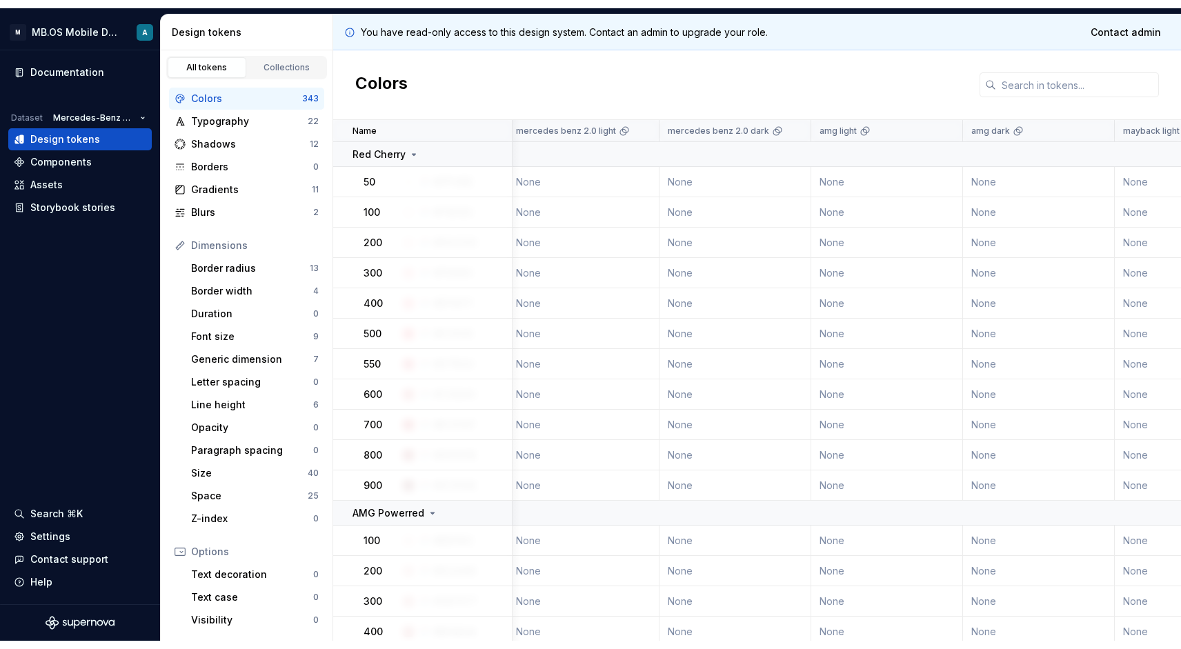
scroll to position [0, 121]
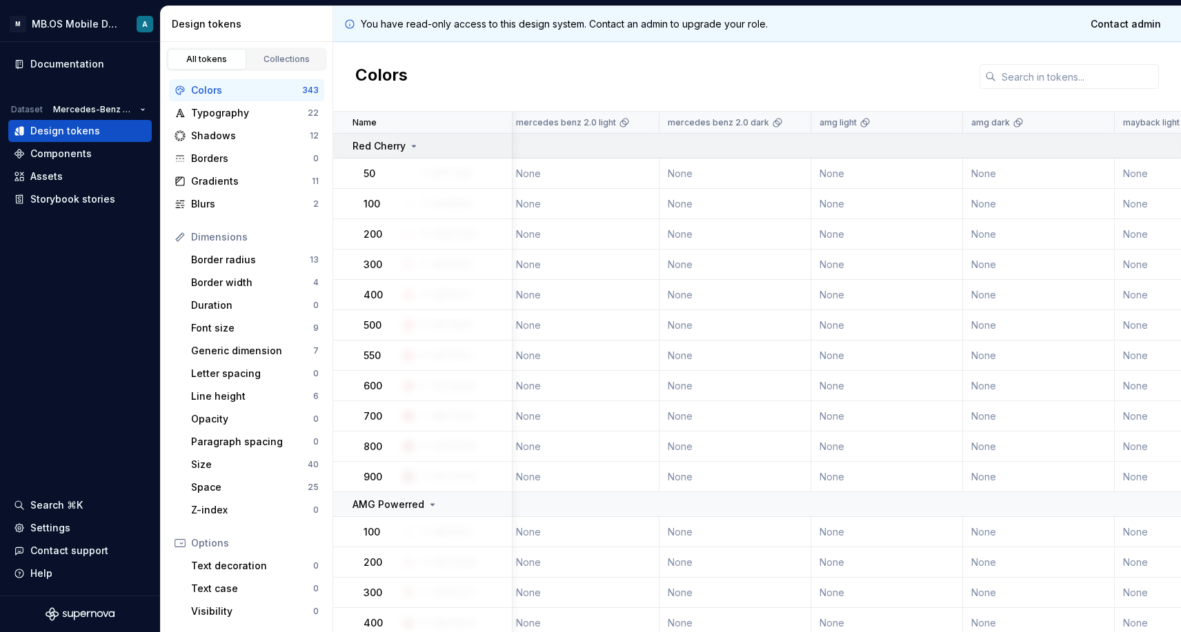
click at [412, 146] on icon at bounding box center [413, 146] width 3 height 1
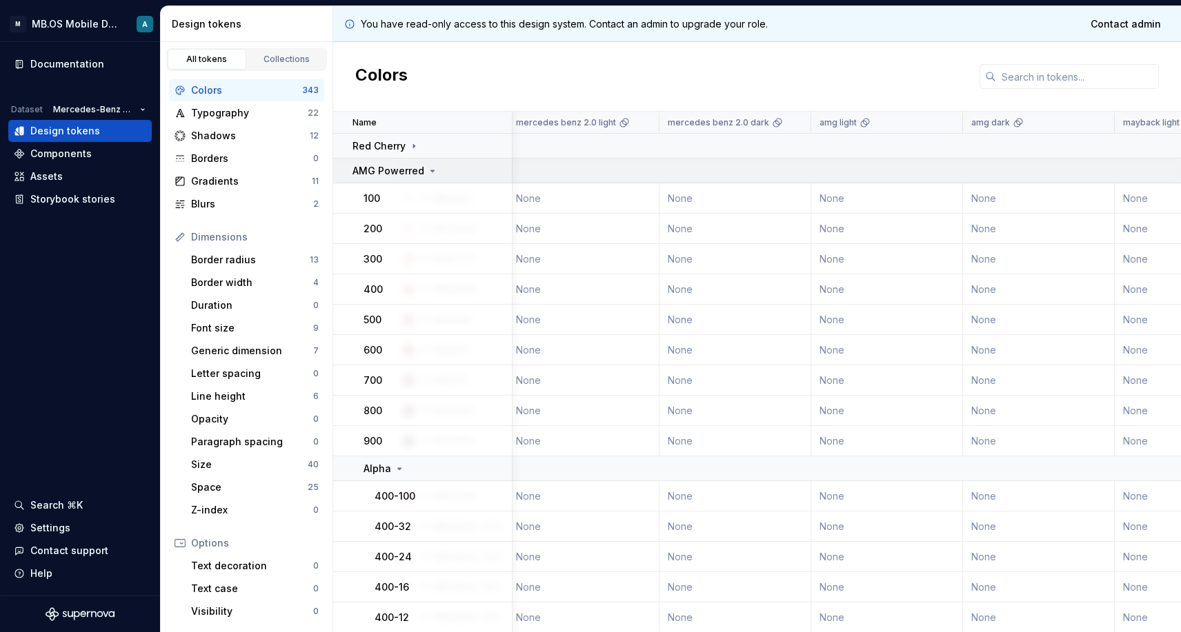
click at [391, 171] on p "AMG Powerred" at bounding box center [388, 171] width 72 height 14
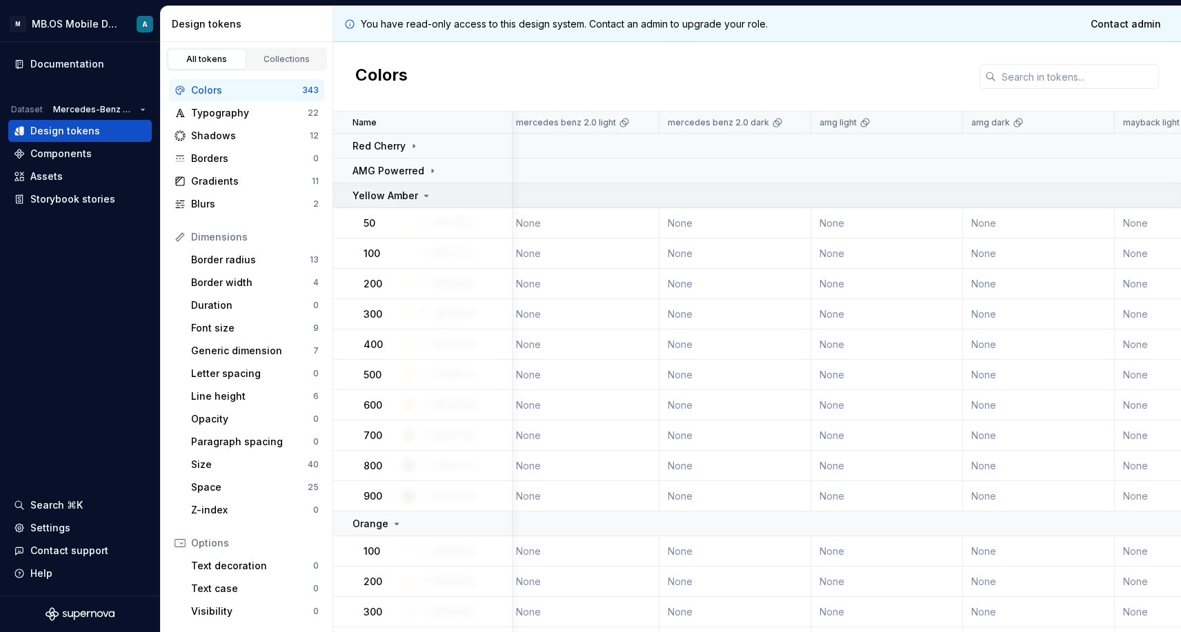
click at [383, 194] on p "Yellow Amber" at bounding box center [385, 196] width 66 height 14
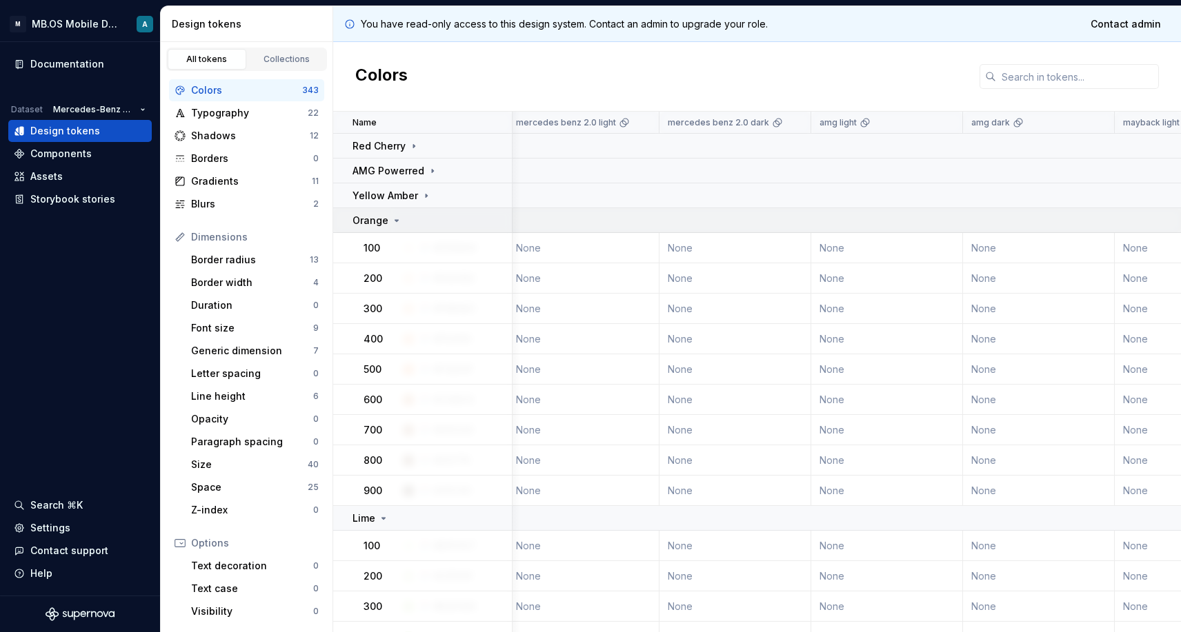
click at [396, 226] on div "Orange" at bounding box center [377, 221] width 50 height 14
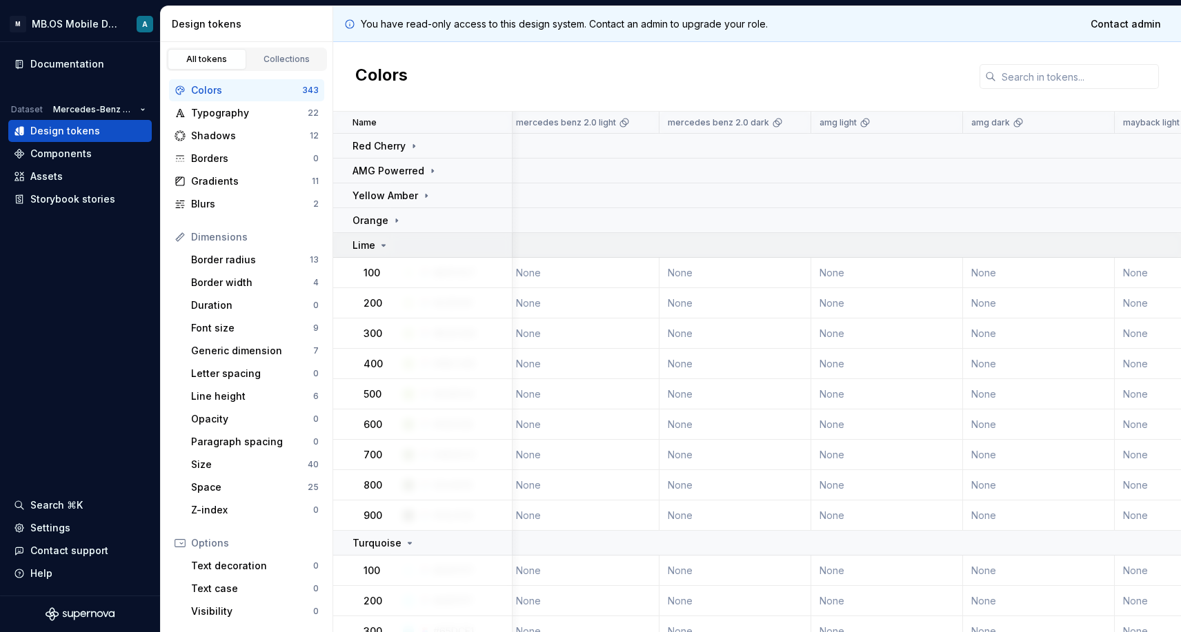
click at [383, 245] on icon at bounding box center [383, 245] width 3 height 1
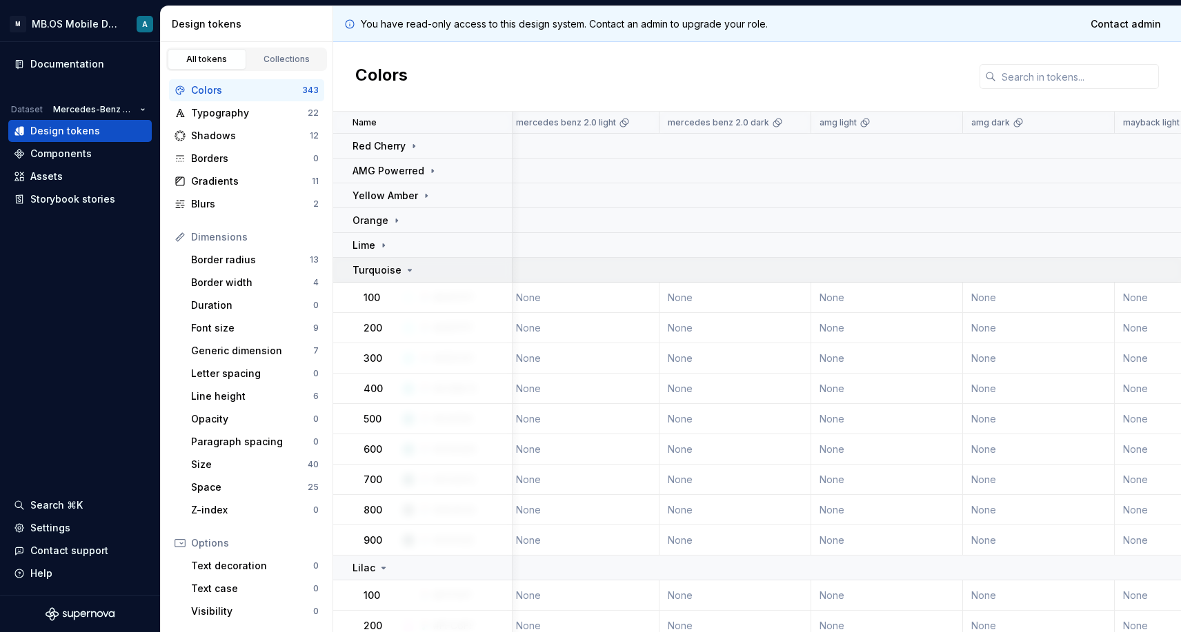
click at [393, 274] on p "Turquoise" at bounding box center [376, 270] width 49 height 14
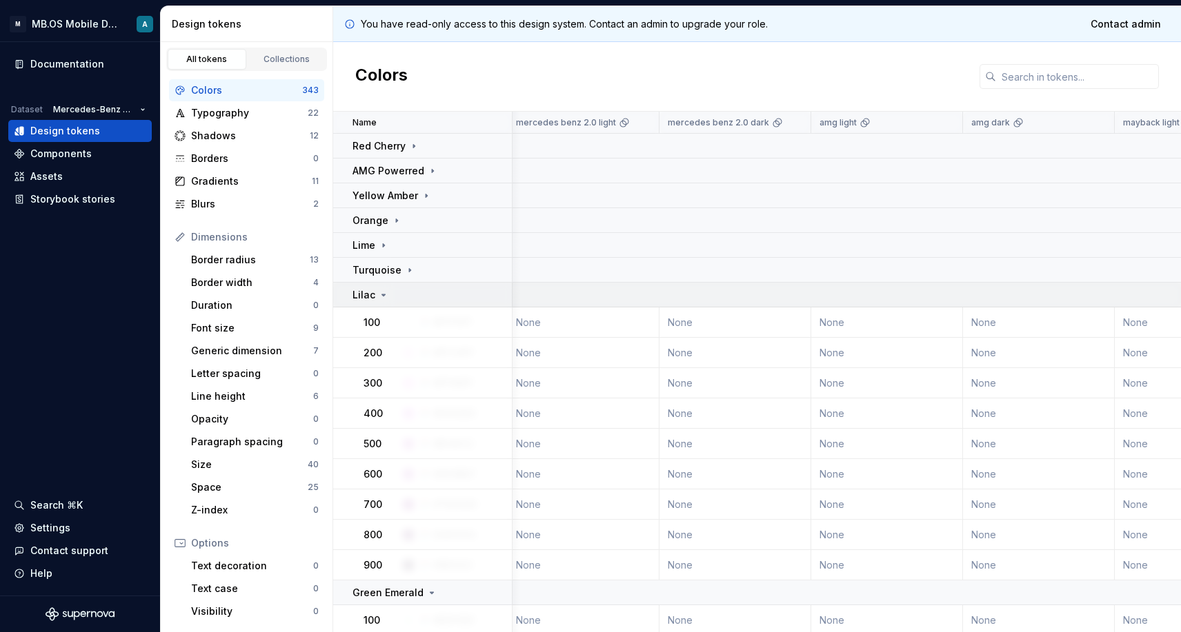
click at [385, 288] on div "Lilac" at bounding box center [370, 295] width 37 height 14
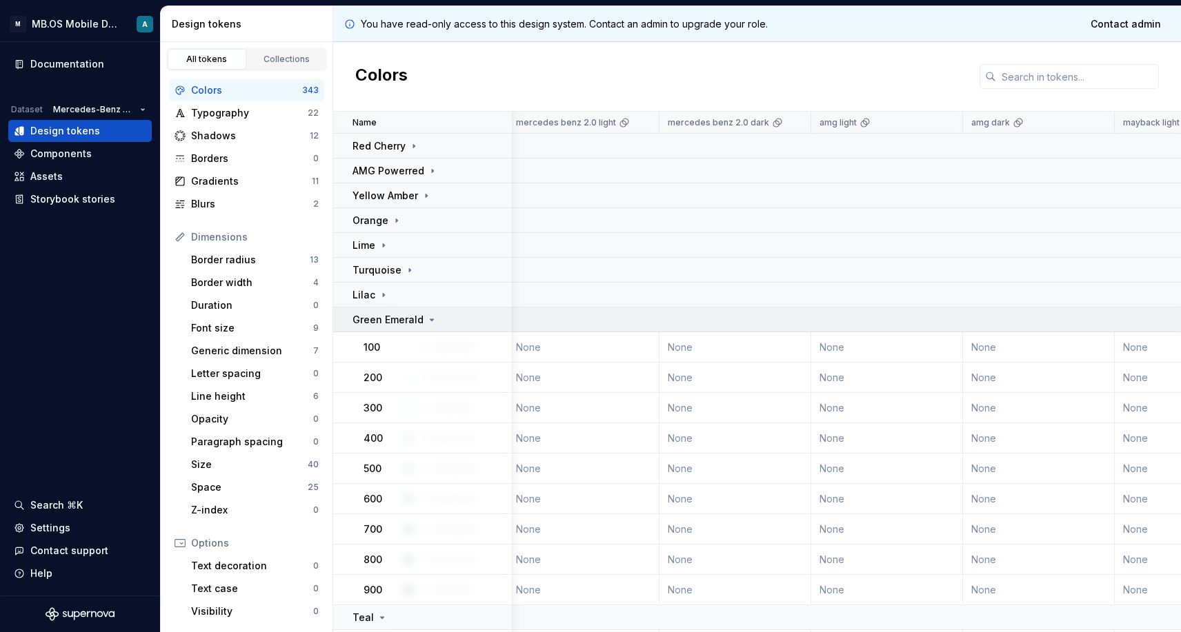
click at [408, 328] on td "Green Emerald" at bounding box center [422, 320] width 179 height 25
